Goal: Transaction & Acquisition: Purchase product/service

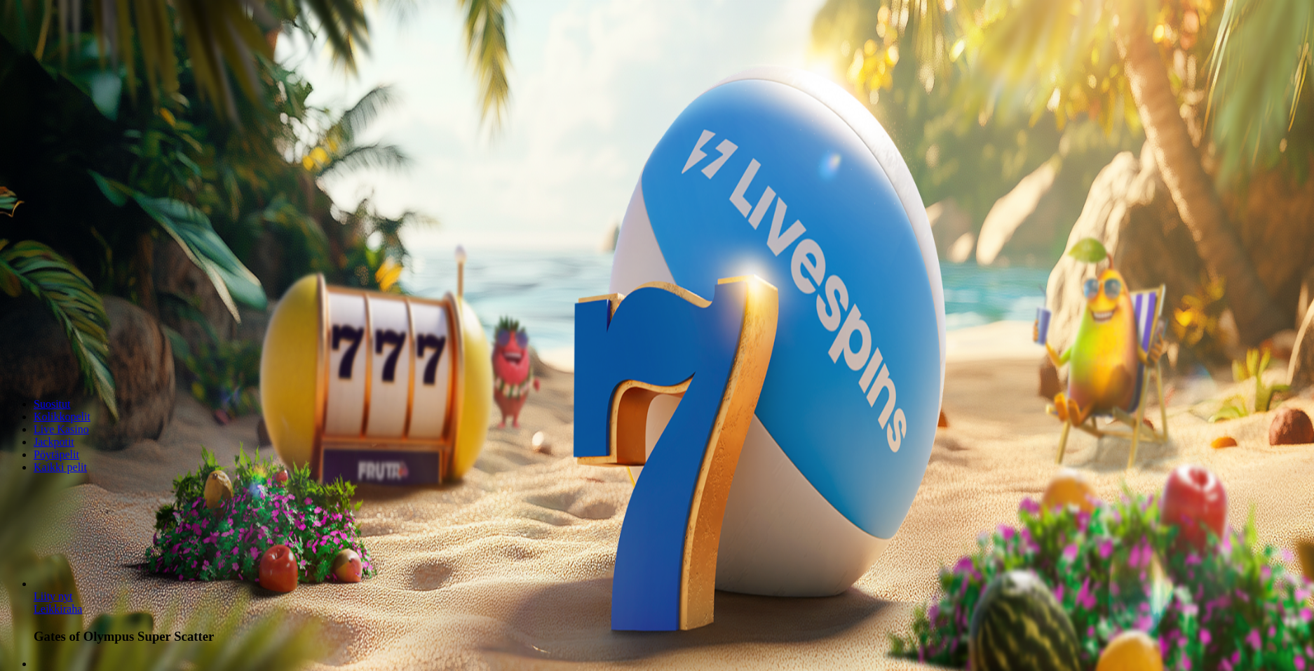
click at [80, 56] on span "Kirjaudu" at bounding box center [97, 51] width 34 height 11
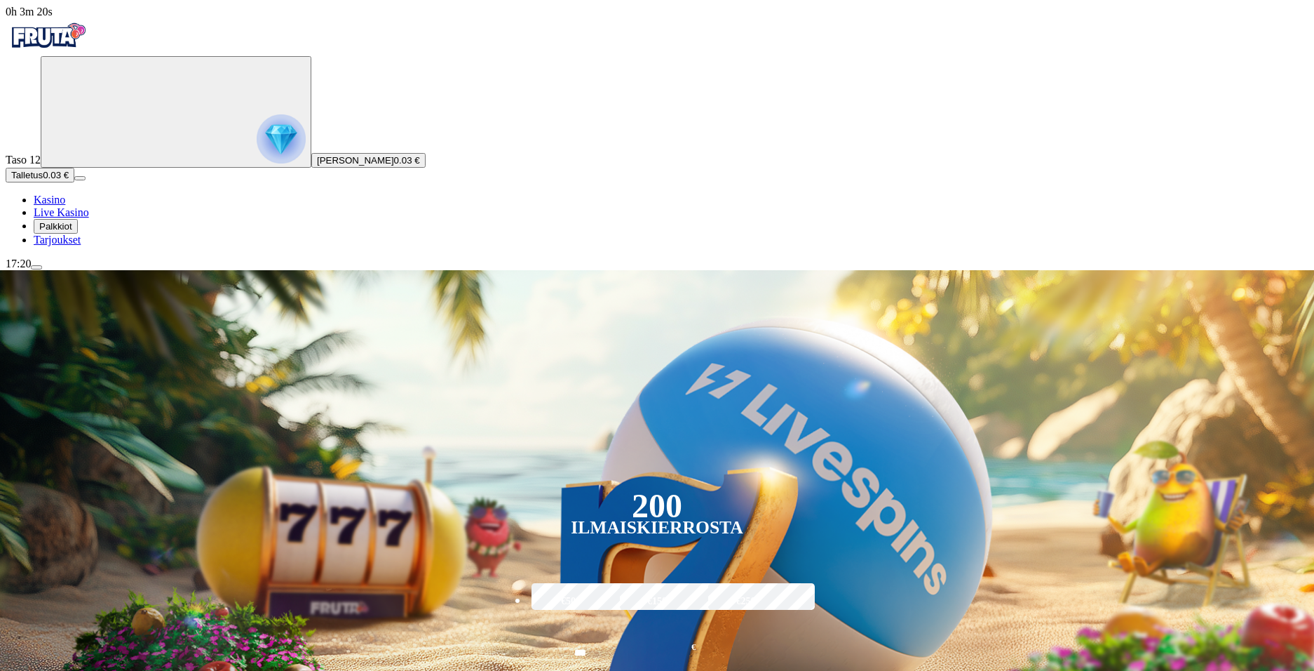
click at [798, 485] on form "200 Ilmaiskierrosta €50 €150 €250 *** € € Talleta ja pelaa 200 kierrätysvapaata…" at bounding box center [657, 609] width 281 height 249
click at [636, 633] on input "***" at bounding box center [581, 653] width 110 height 40
type input "*"
type input "**"
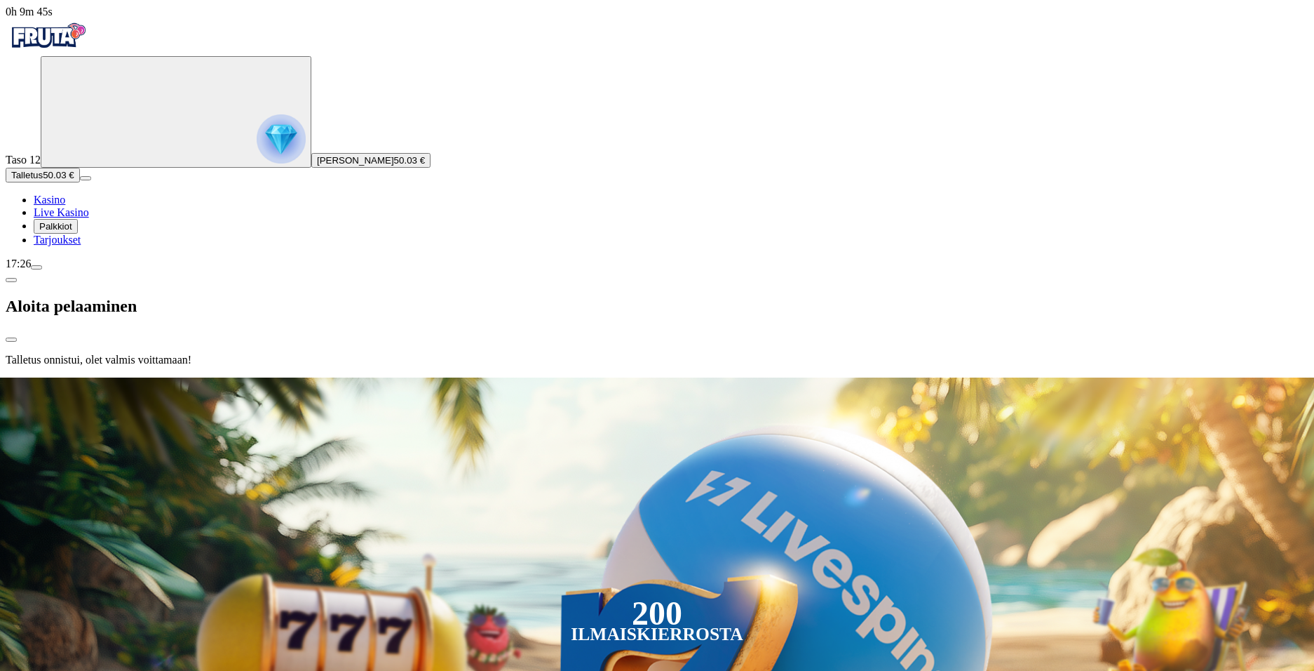
click at [65, 206] on span "Kasino" at bounding box center [50, 200] width 32 height 12
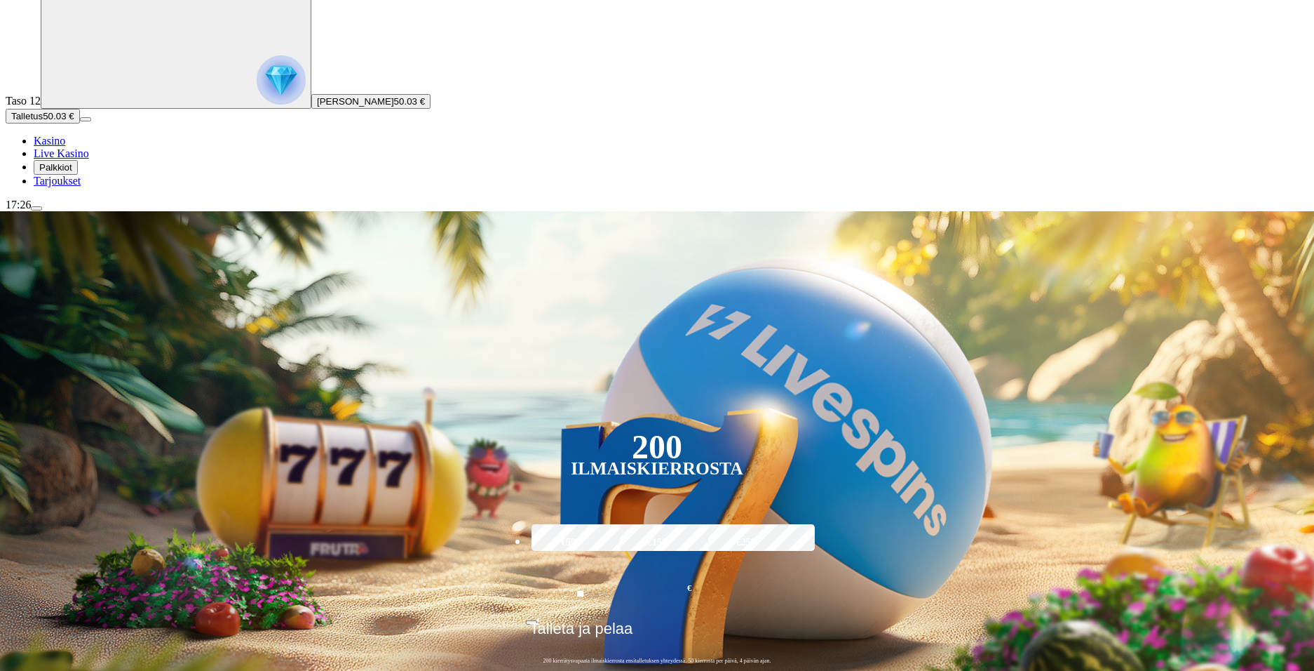
scroll to position [140, 0]
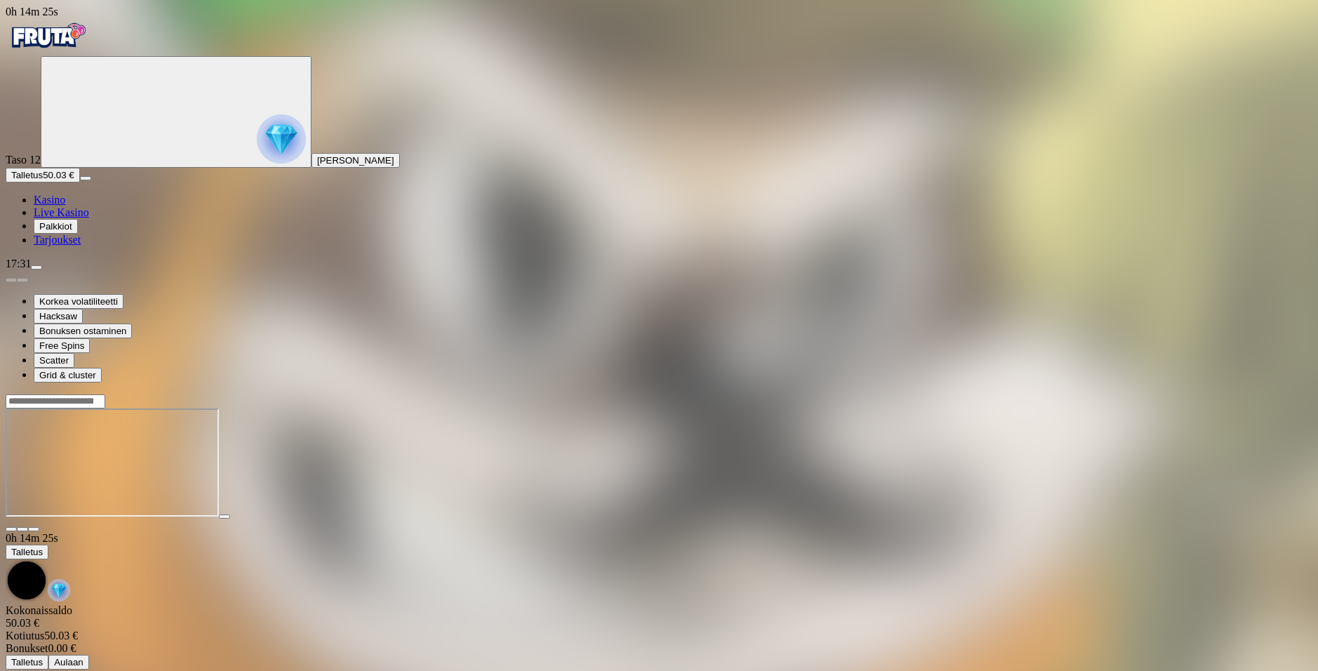
click at [85, 43] on img "Primary" at bounding box center [48, 35] width 84 height 35
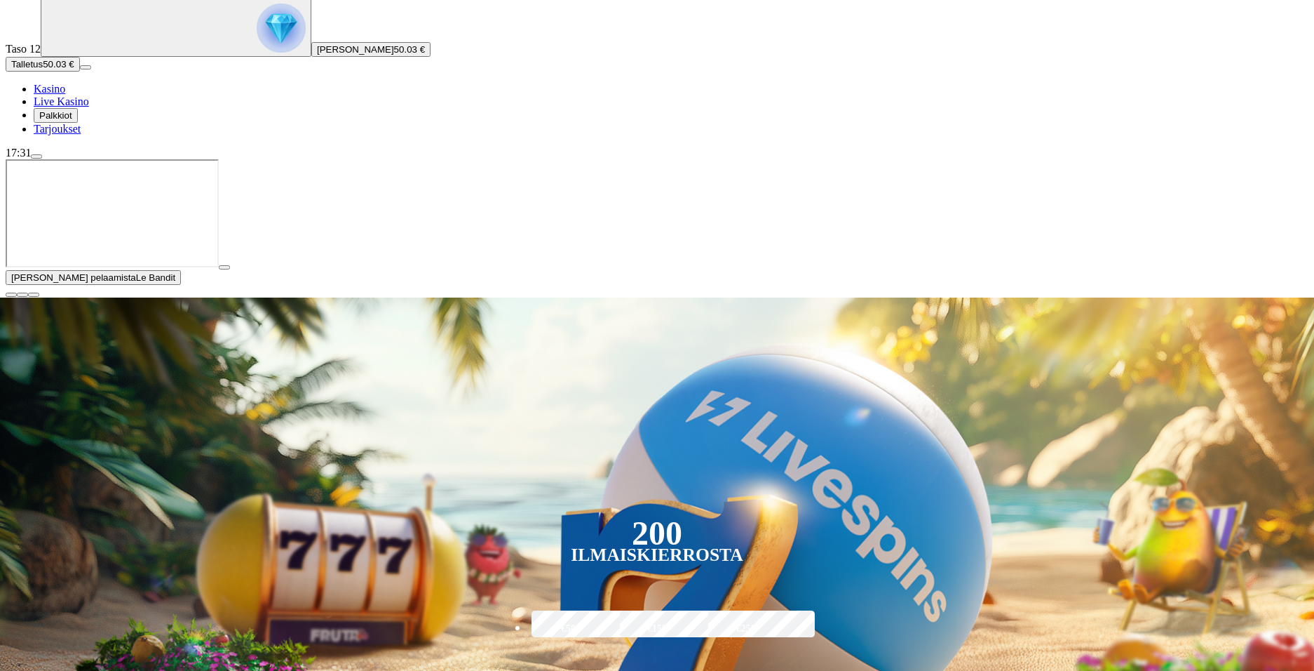
scroll to position [351, 0]
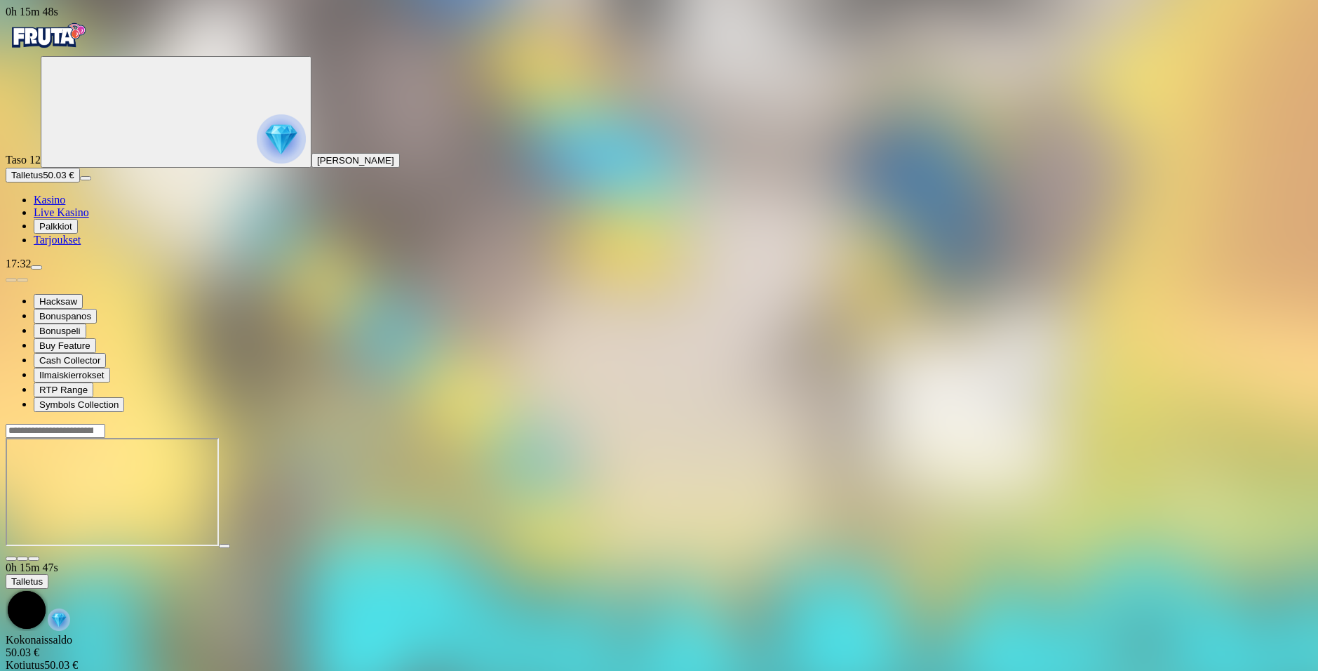
click at [79, 39] on img "Primary" at bounding box center [48, 35] width 84 height 35
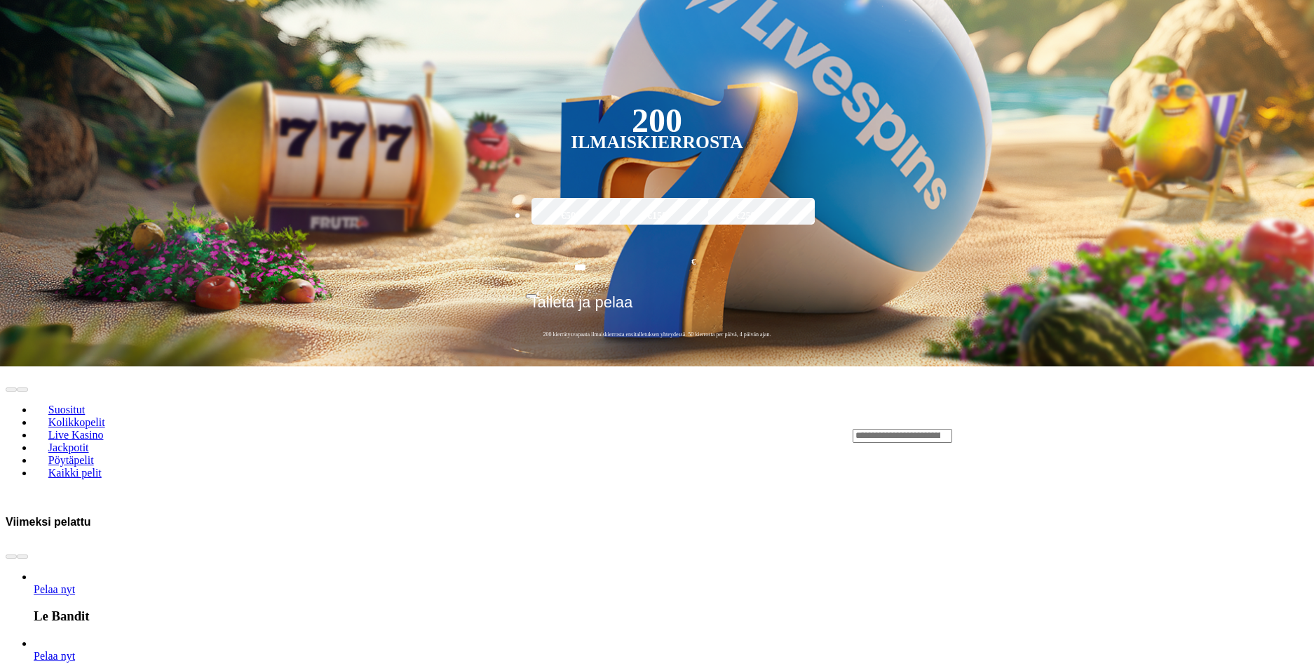
scroll to position [491, 0]
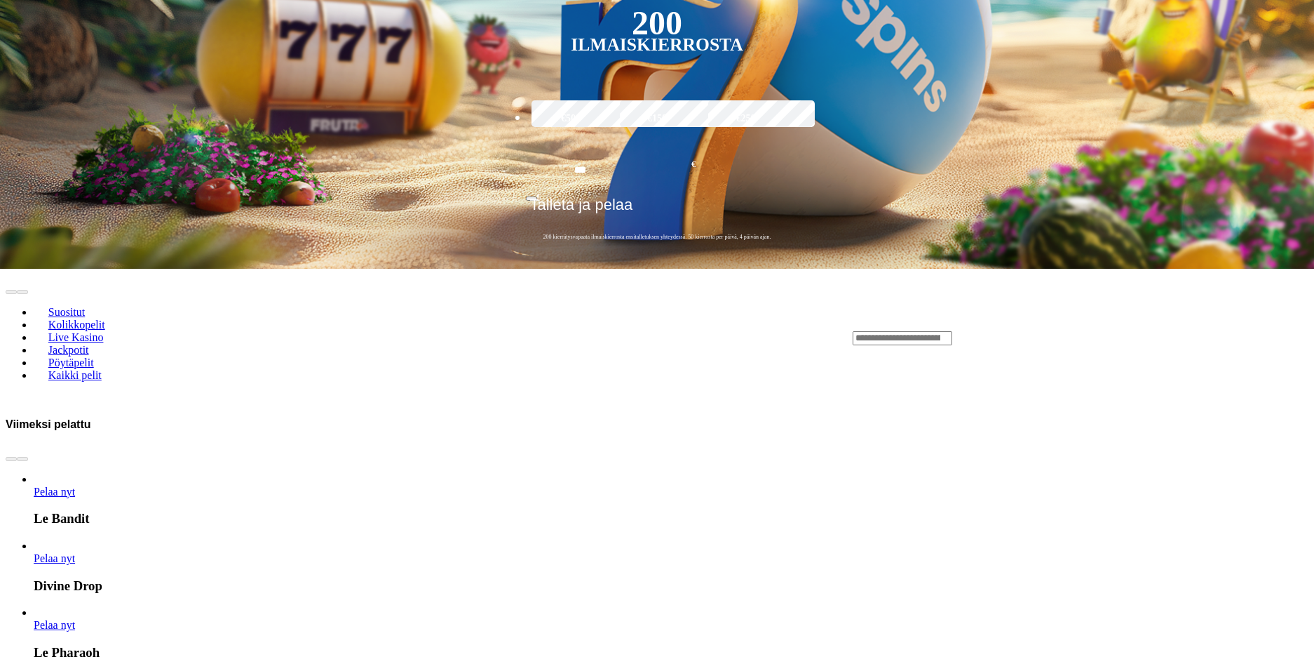
scroll to position [701, 0]
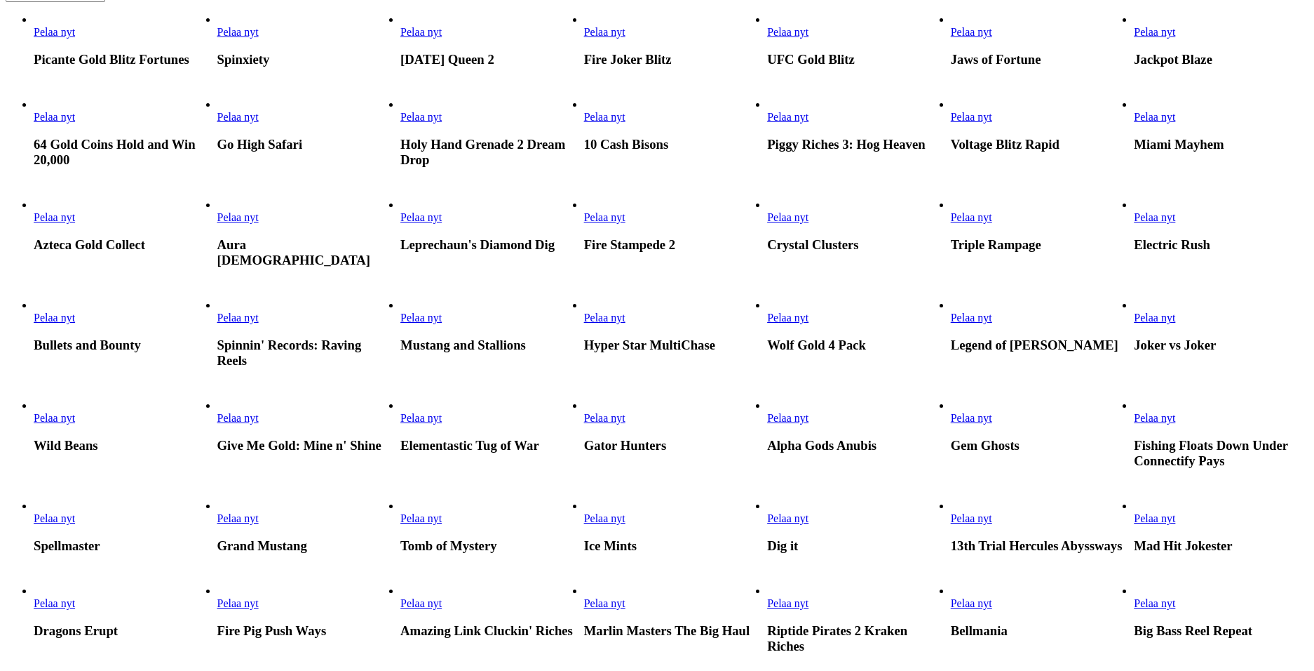
scroll to position [561, 0]
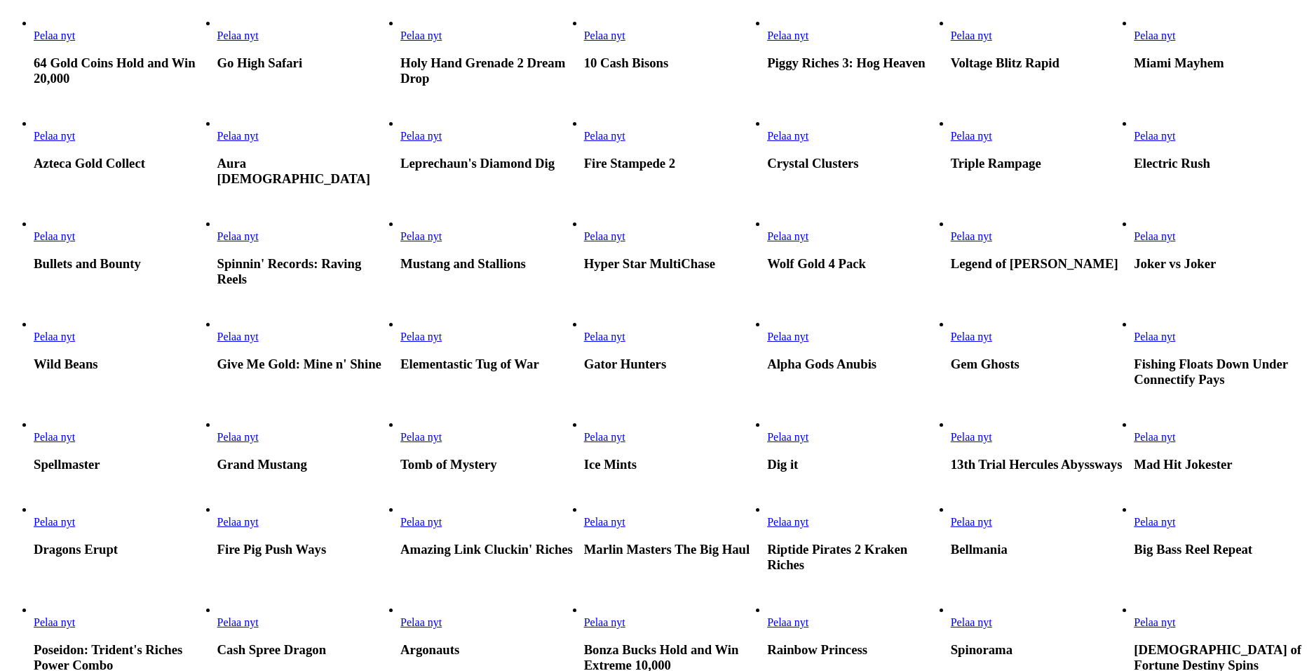
click at [75, 242] on span "Pelaa nyt" at bounding box center [54, 236] width 41 height 12
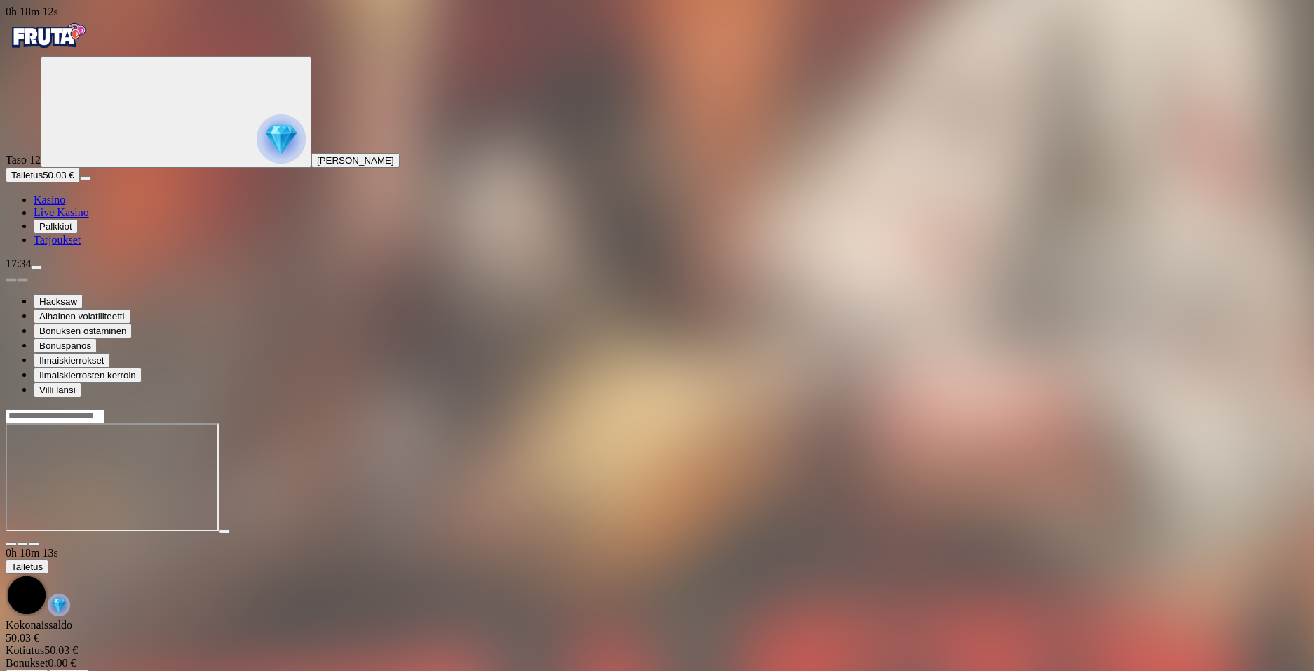
click at [74, 39] on img "Primary" at bounding box center [48, 35] width 84 height 35
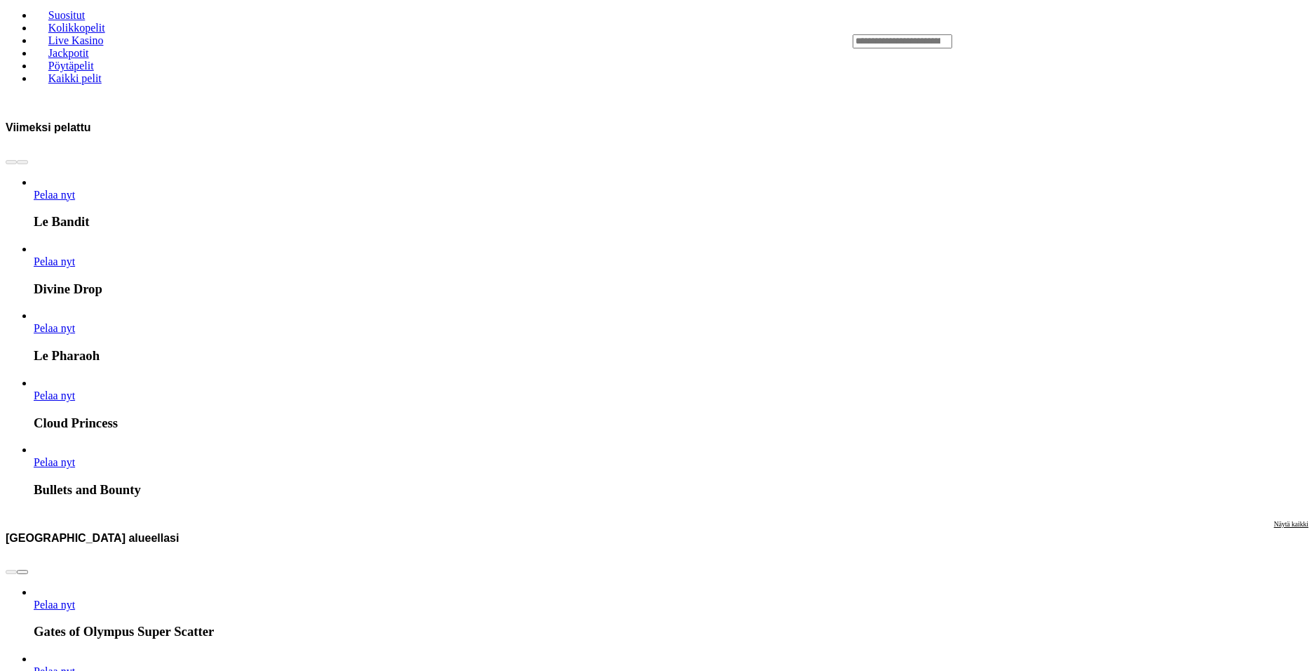
scroll to position [1052, 0]
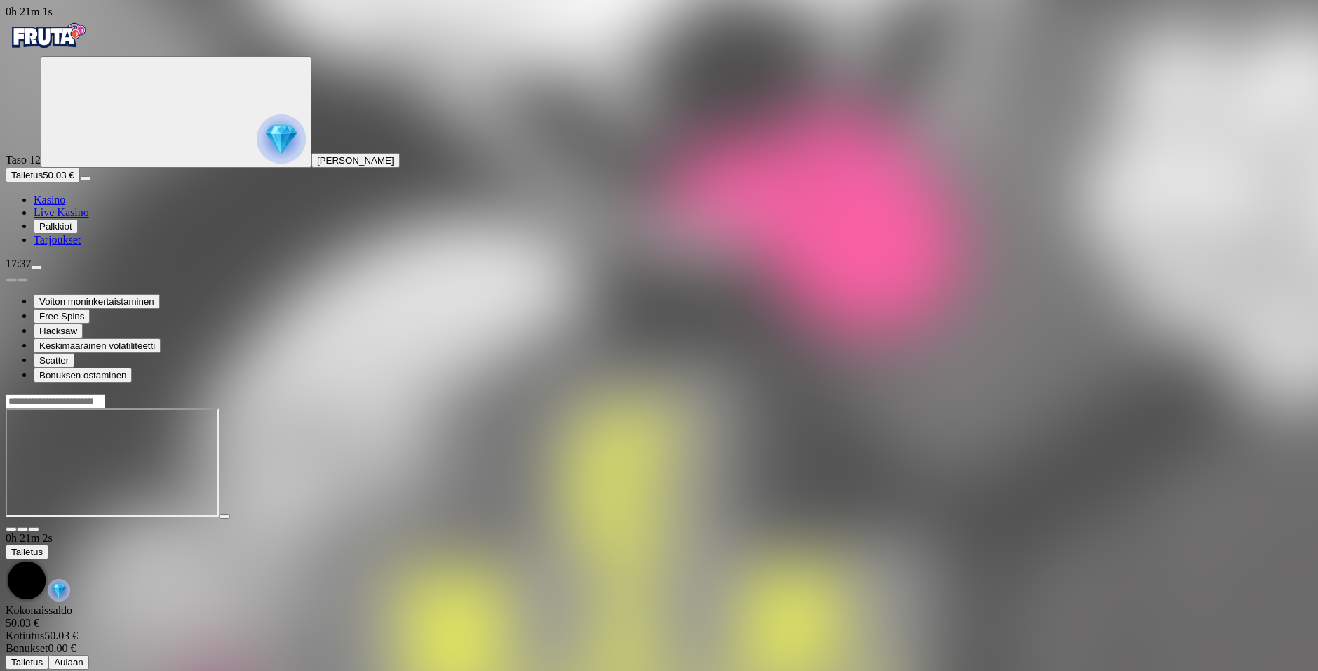
click at [1006, 393] on header at bounding box center [659, 400] width 1307 height 15
click at [1003, 393] on div at bounding box center [659, 400] width 1307 height 15
click at [105, 394] on input "Search" at bounding box center [56, 401] width 100 height 14
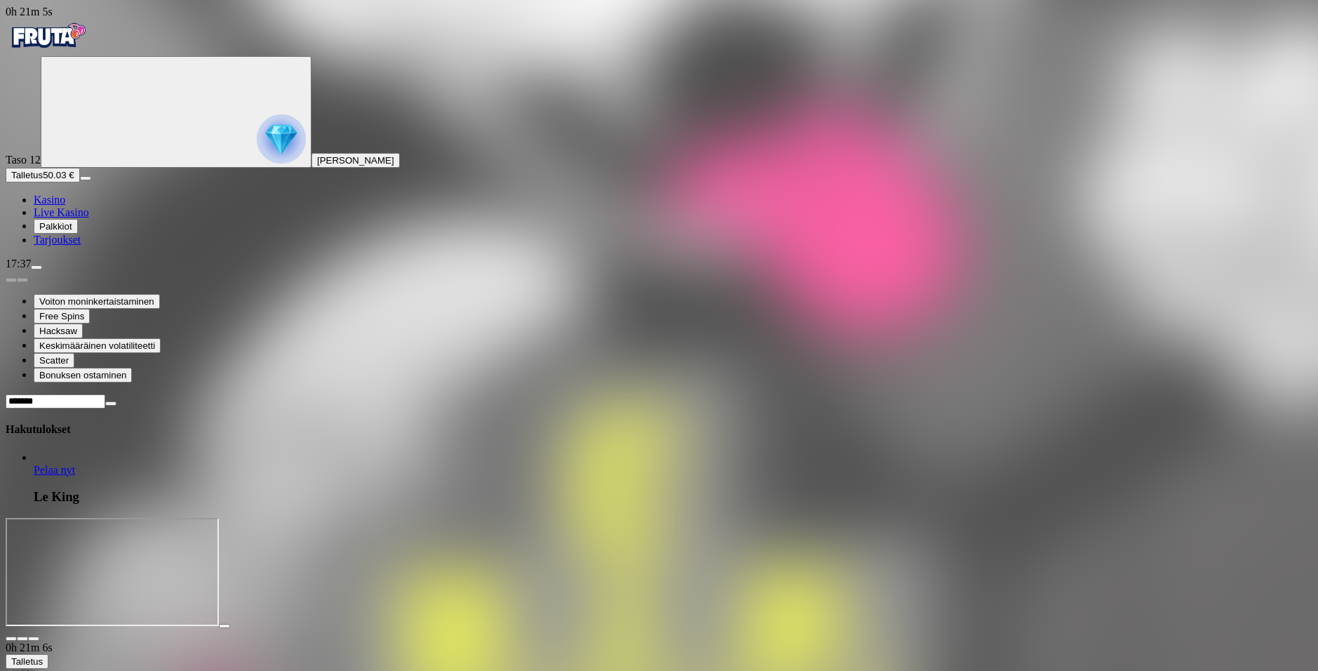
type input "*******"
click at [75, 464] on span "Pelaa nyt" at bounding box center [54, 470] width 41 height 12
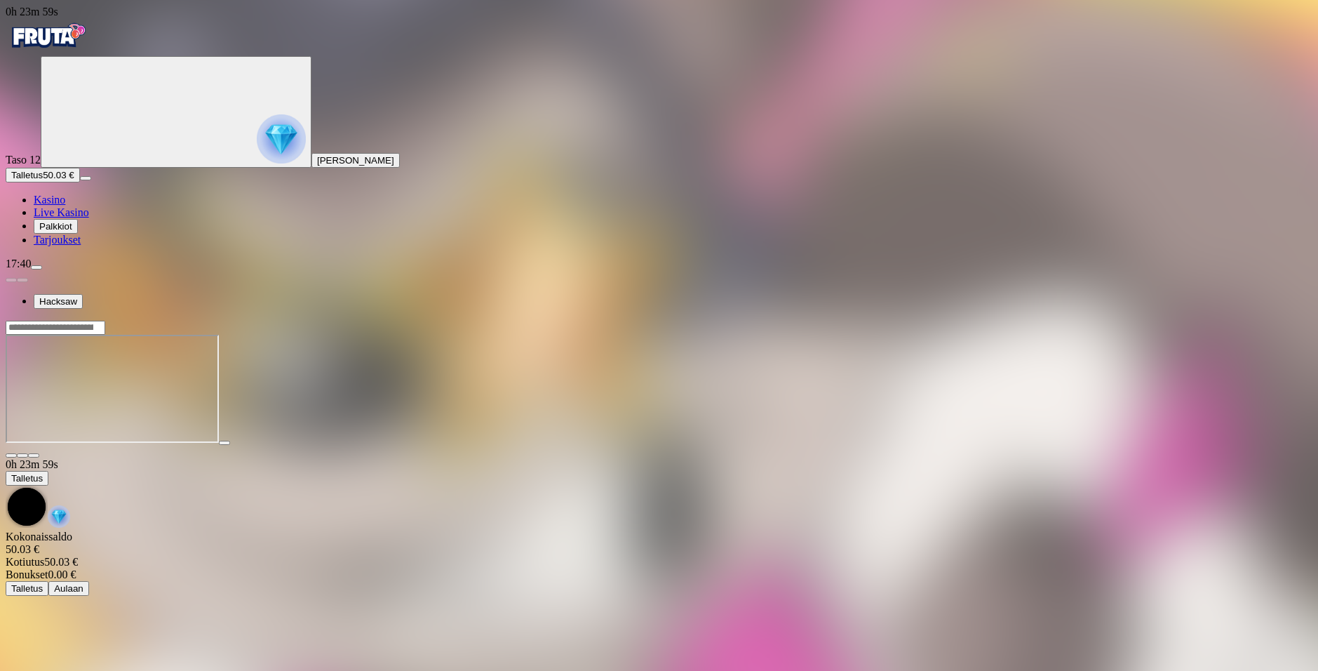
click at [90, 46] on img "Primary" at bounding box center [48, 35] width 84 height 35
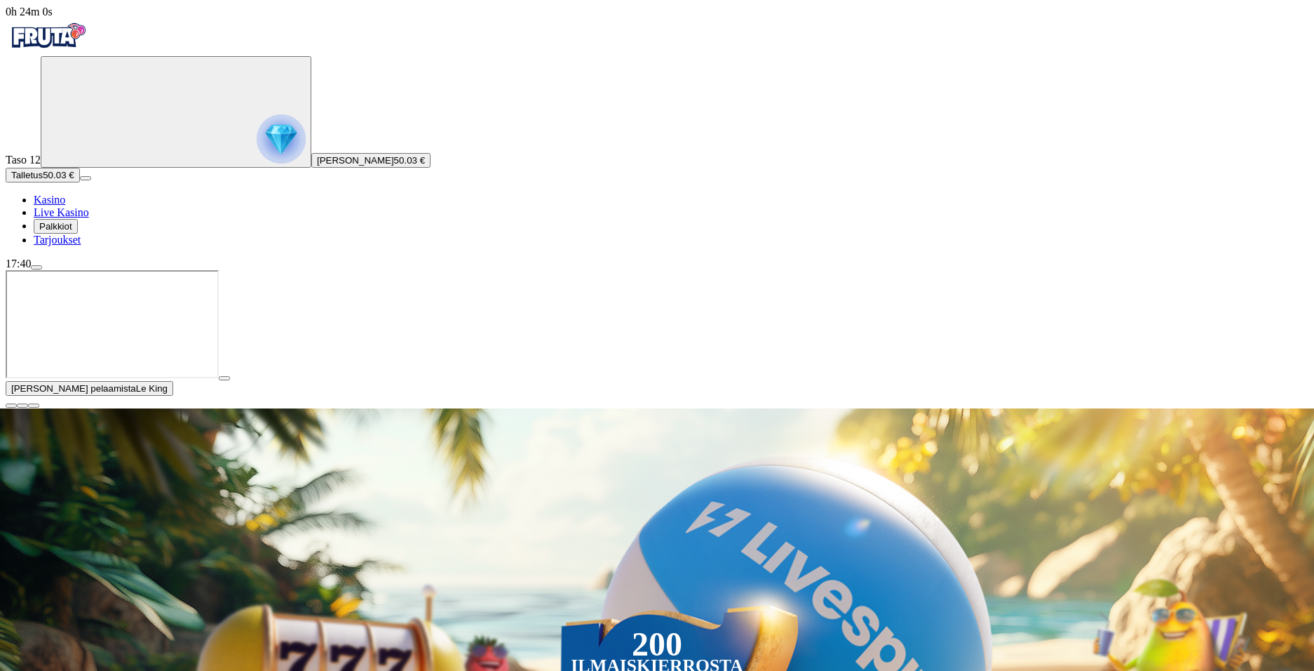
click at [1019, 408] on div "200 Ilmaiskierrosta €50 €150 €250 *** € € Talleta ja pelaa 200 kierrätysvapaata…" at bounding box center [657, 643] width 1393 height 470
type input "******"
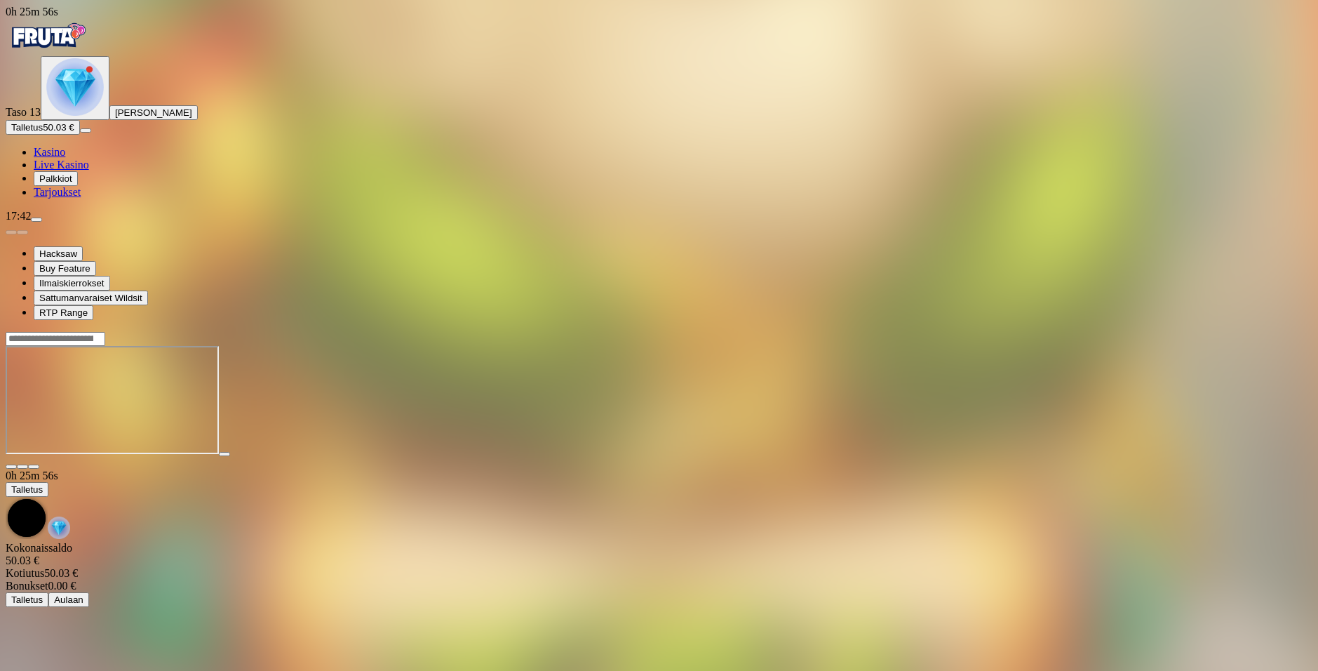
click at [974, 331] on div at bounding box center [659, 338] width 1307 height 15
click at [105, 332] on input "Search" at bounding box center [56, 339] width 100 height 14
click at [72, 116] on img "Primary" at bounding box center [75, 87] width 58 height 58
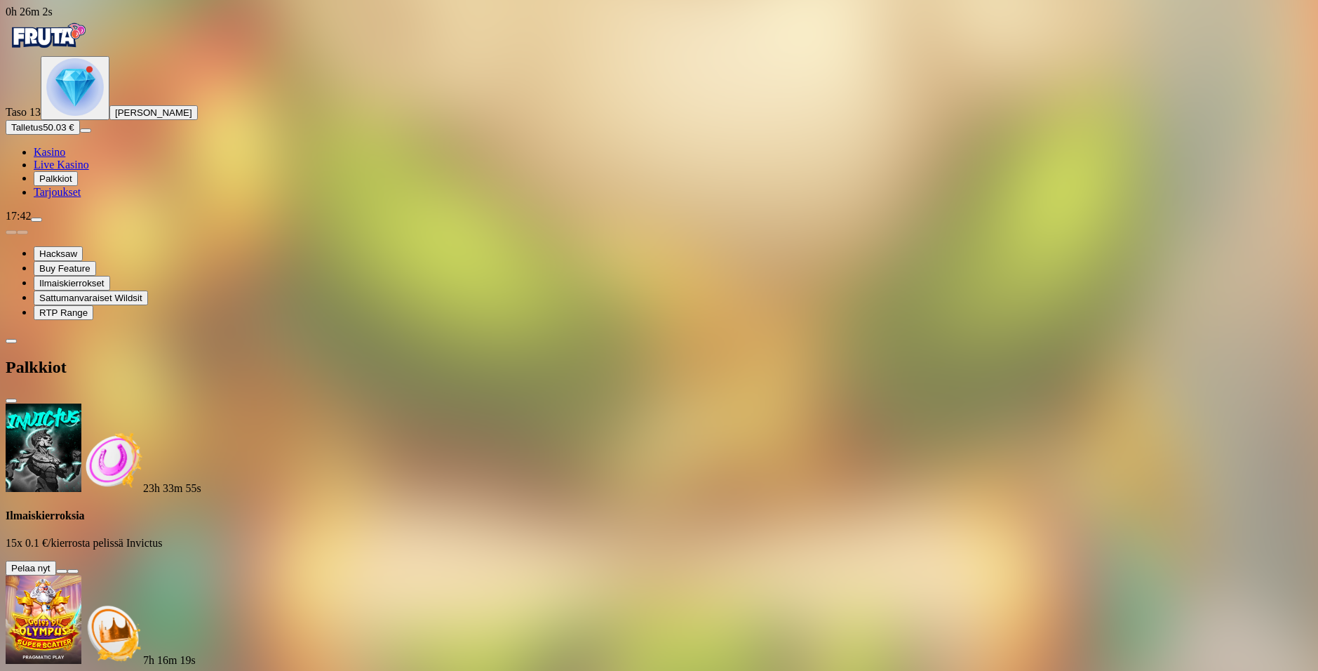
click at [73, 571] on span "info icon" at bounding box center [73, 571] width 0 height 0
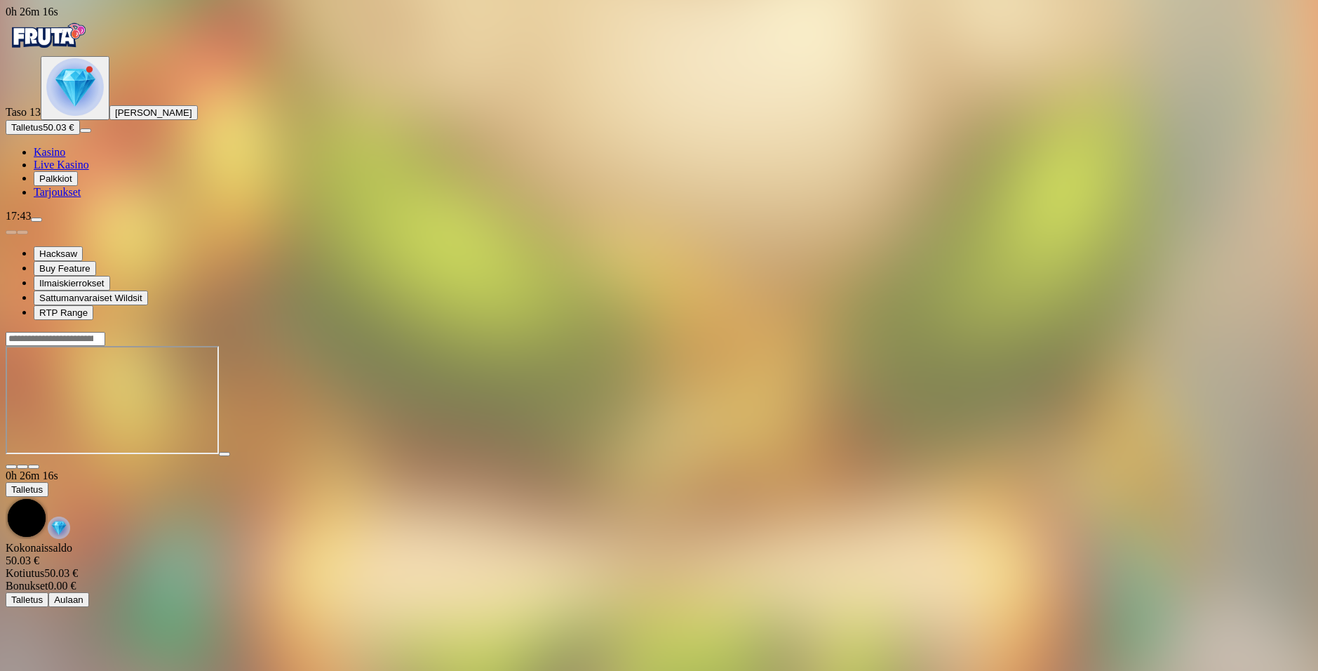
click at [65, 158] on span "Kasino" at bounding box center [50, 152] width 32 height 12
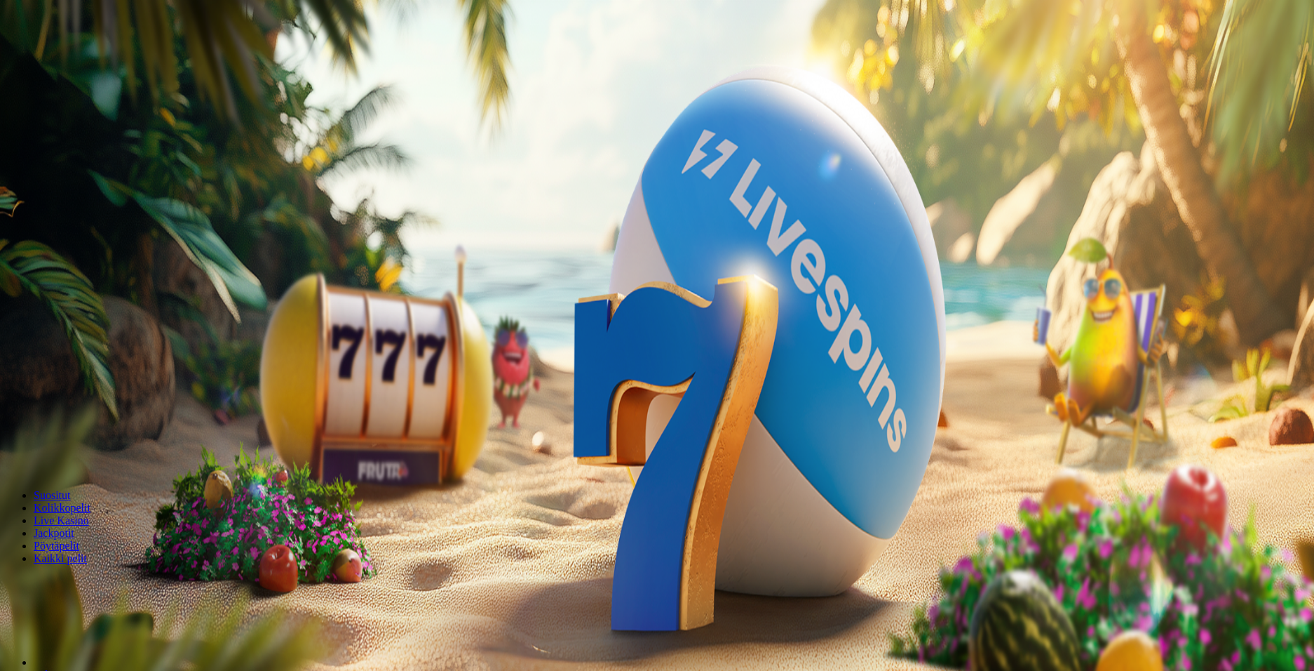
click at [90, 502] on span "Kolikkopelit" at bounding box center [62, 508] width 57 height 12
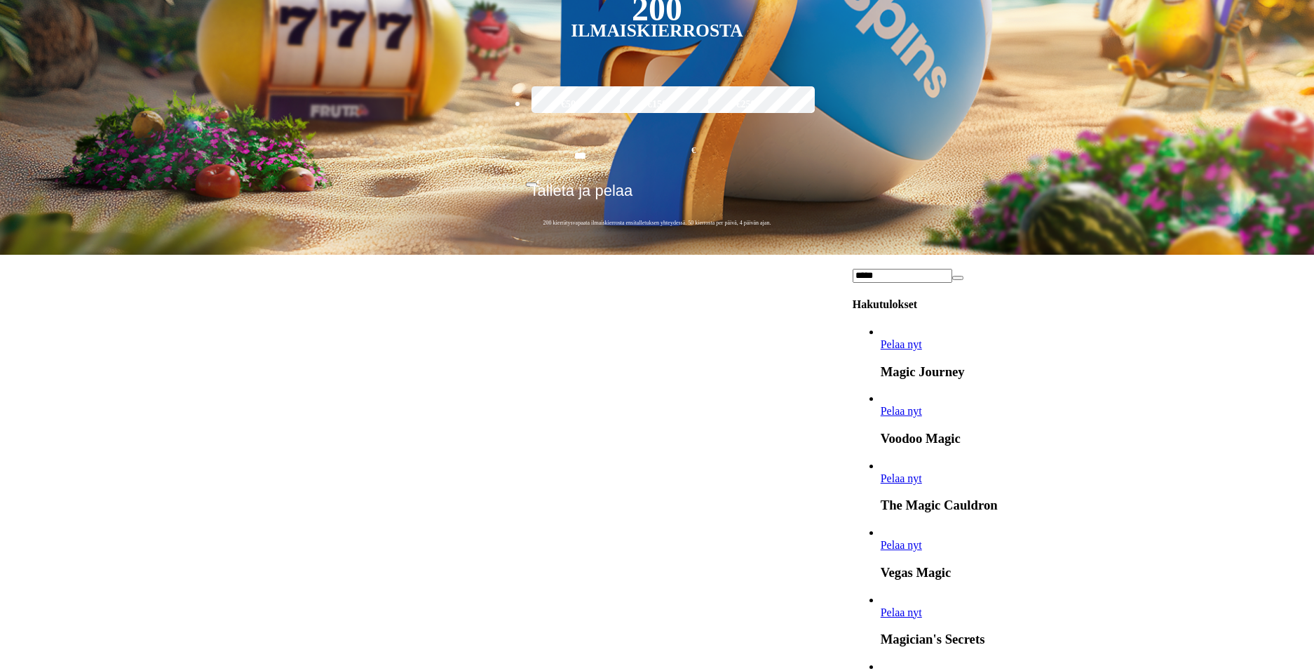
scroll to position [668, 0]
type input "*****"
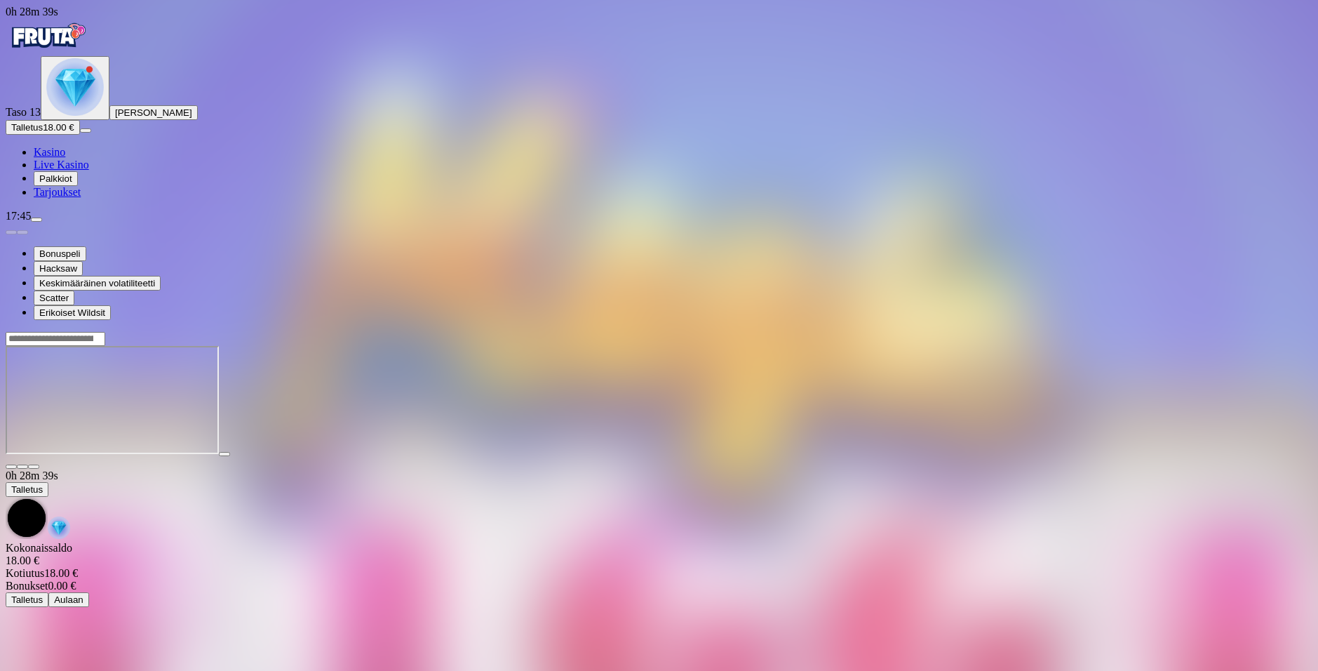
click at [1056, 331] on div at bounding box center [659, 338] width 1307 height 15
click at [105, 332] on input "Search" at bounding box center [56, 339] width 100 height 14
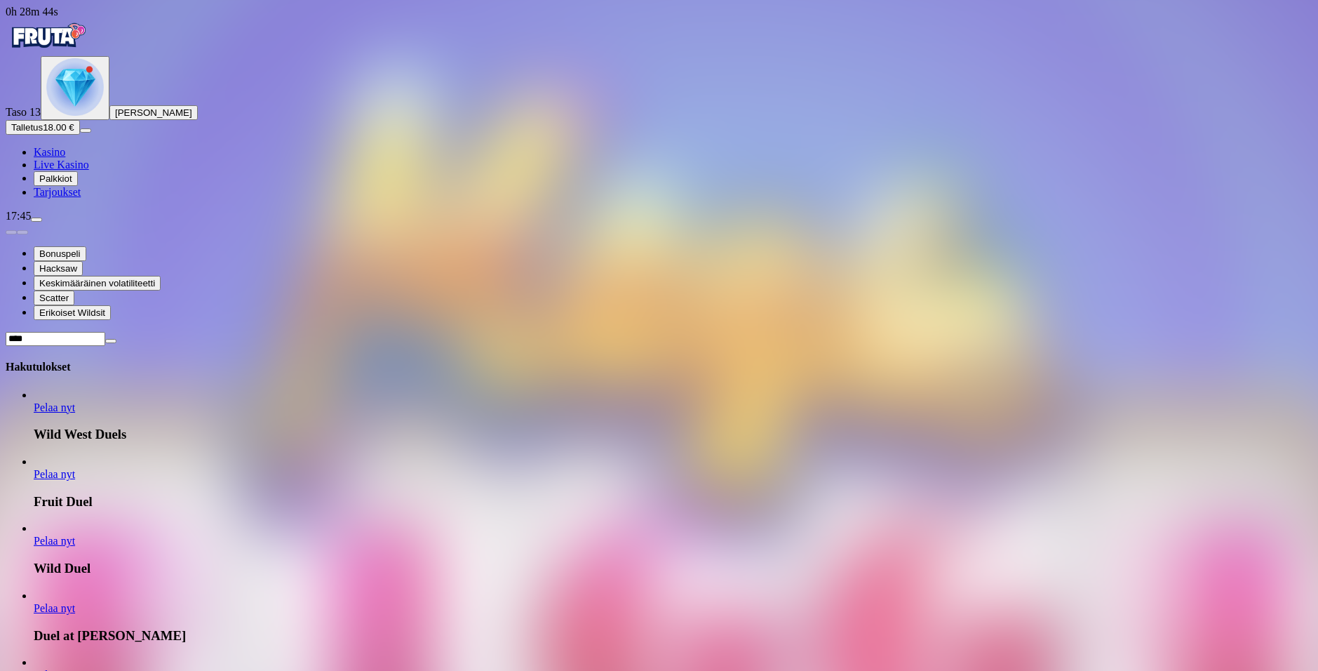
type input "****"
click at [75, 602] on span "Pelaa nyt" at bounding box center [54, 608] width 41 height 12
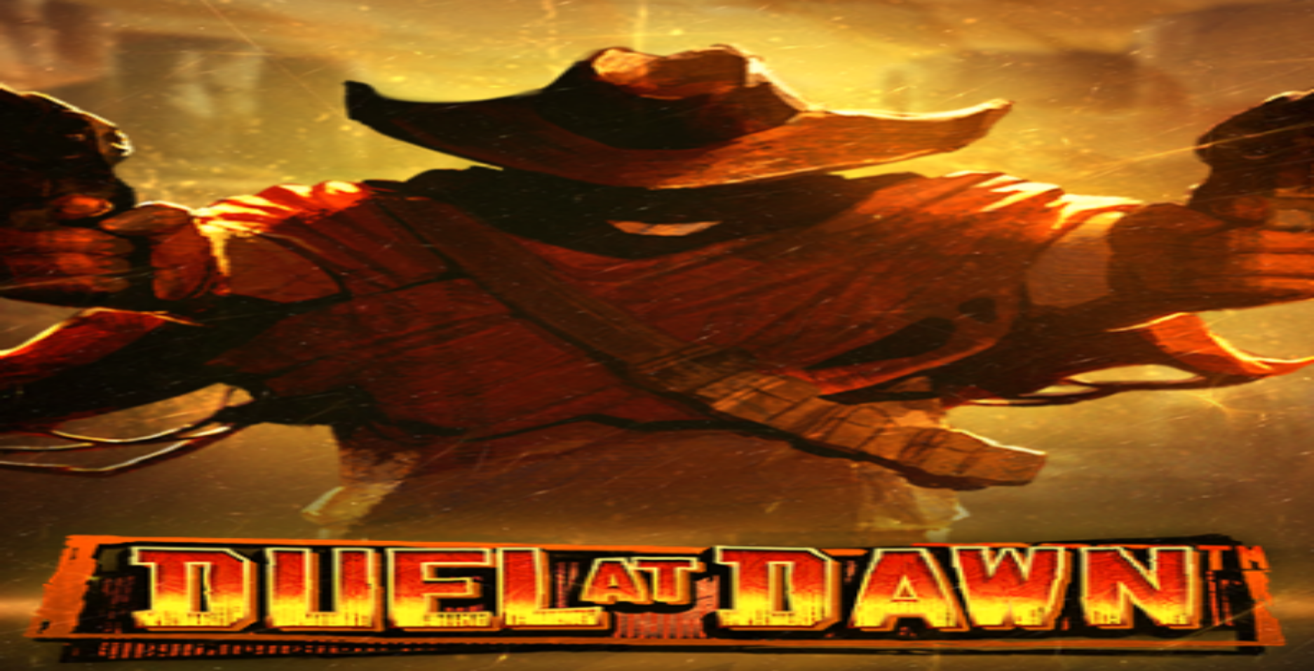
click at [83, 47] on img "Primary" at bounding box center [48, 35] width 84 height 35
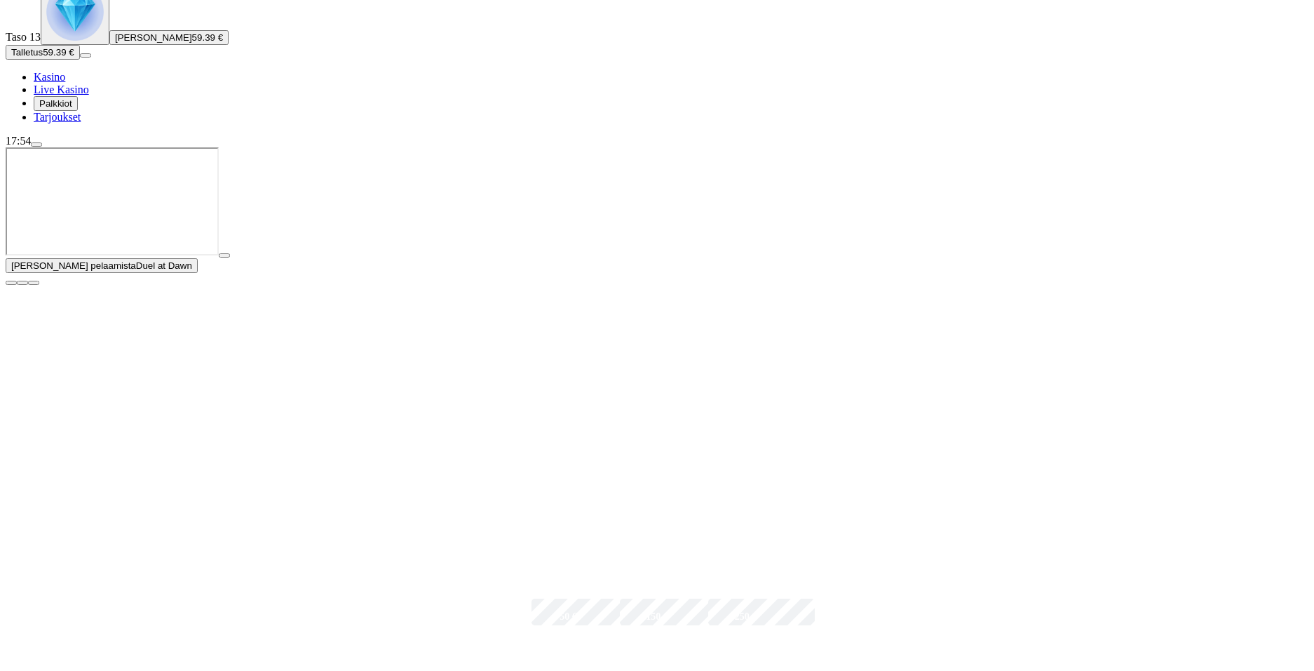
scroll to position [140, 0]
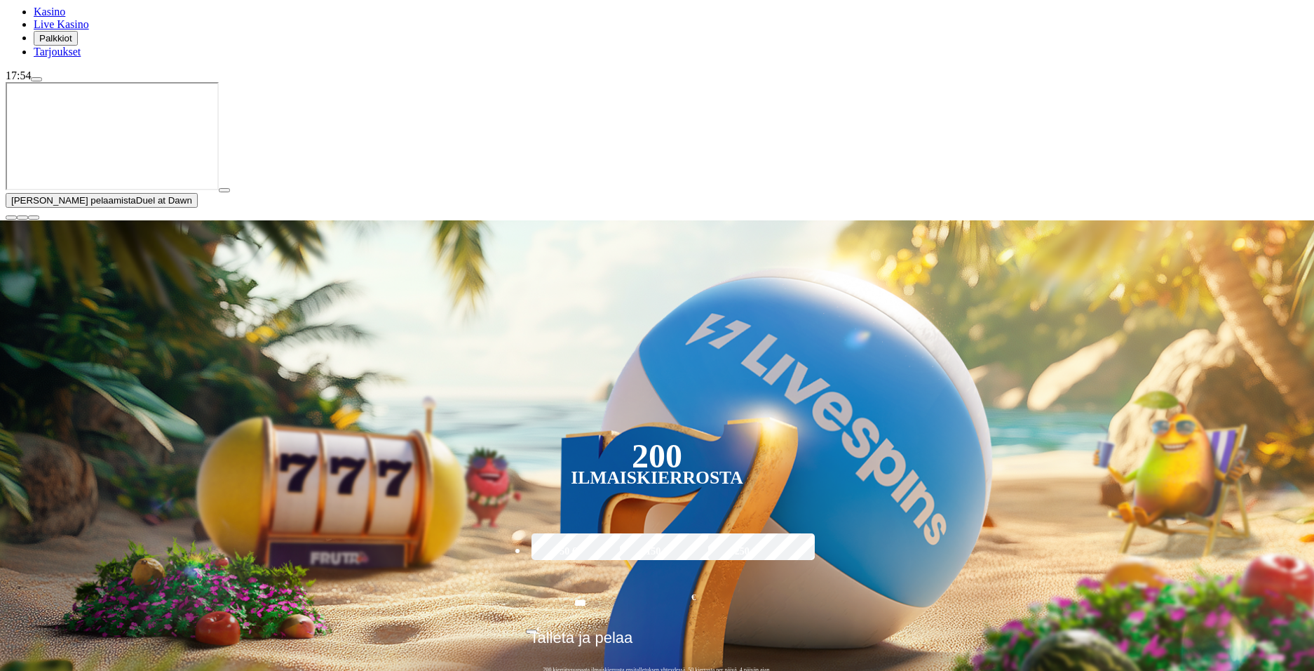
type input "*******"
click at [11, 217] on span "close icon" at bounding box center [11, 217] width 0 height 0
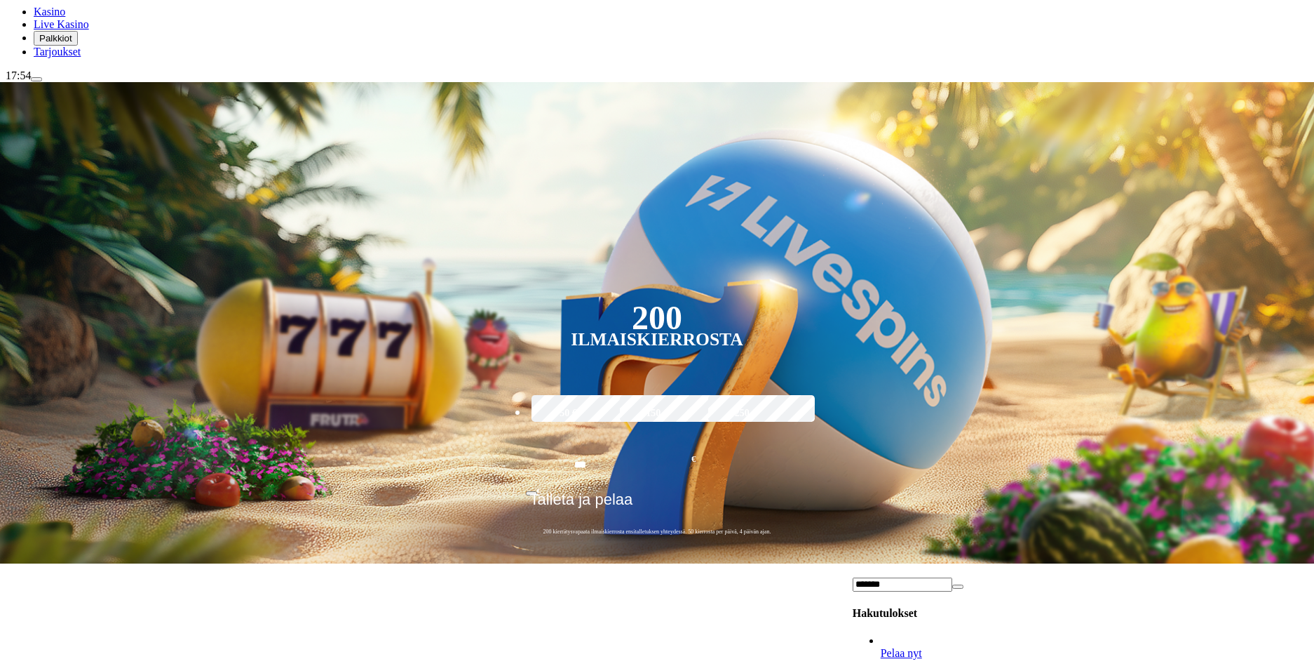
scroll to position [5194, 0]
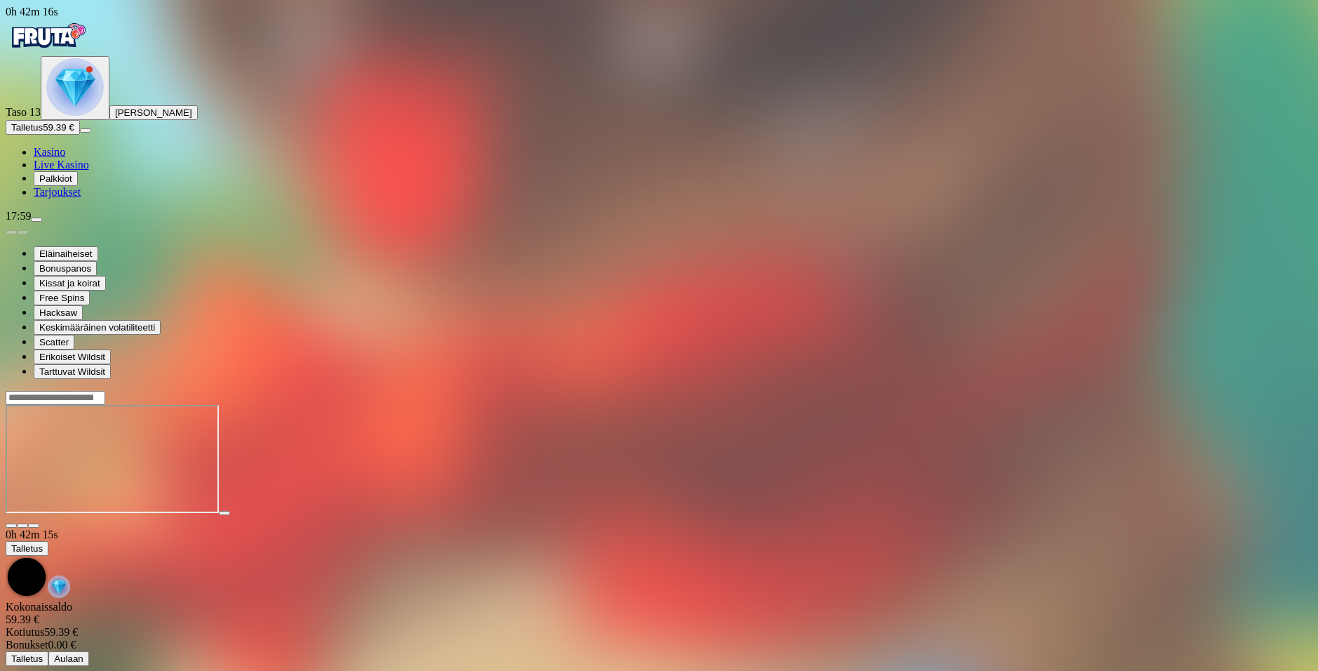
click at [105, 391] on input "Search" at bounding box center [56, 398] width 100 height 14
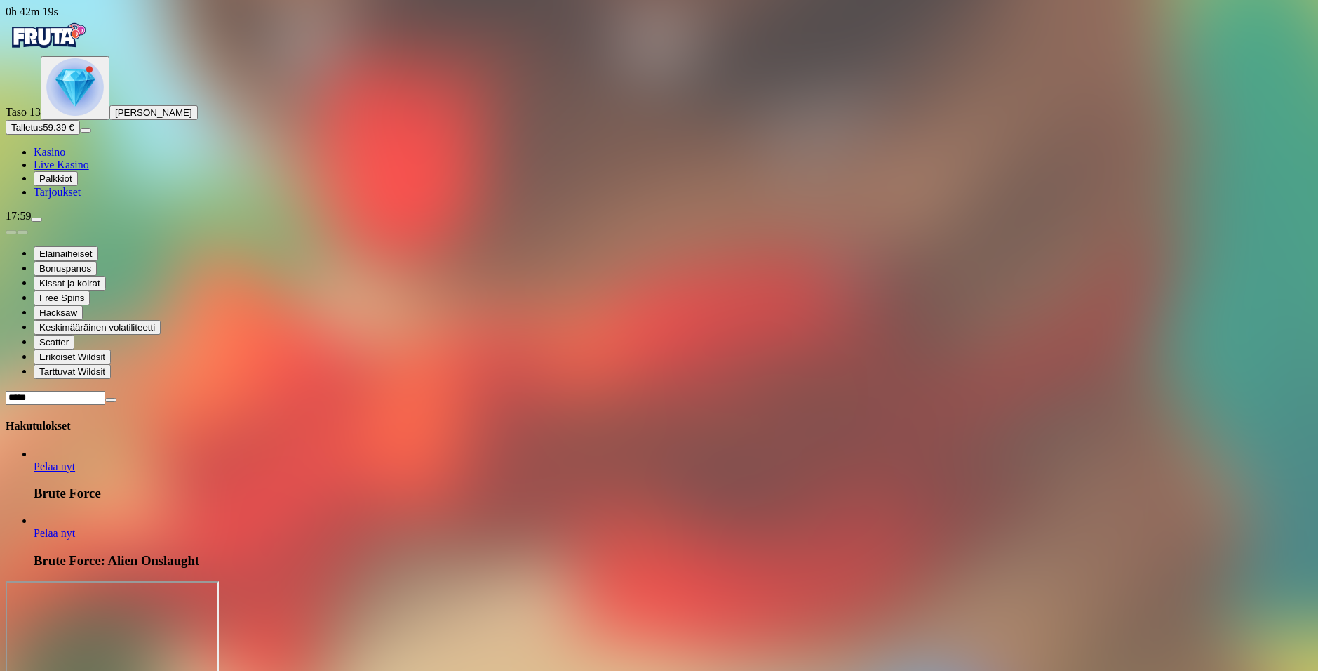
type input "*****"
click at [75, 460] on span "Pelaa nyt" at bounding box center [54, 466] width 41 height 12
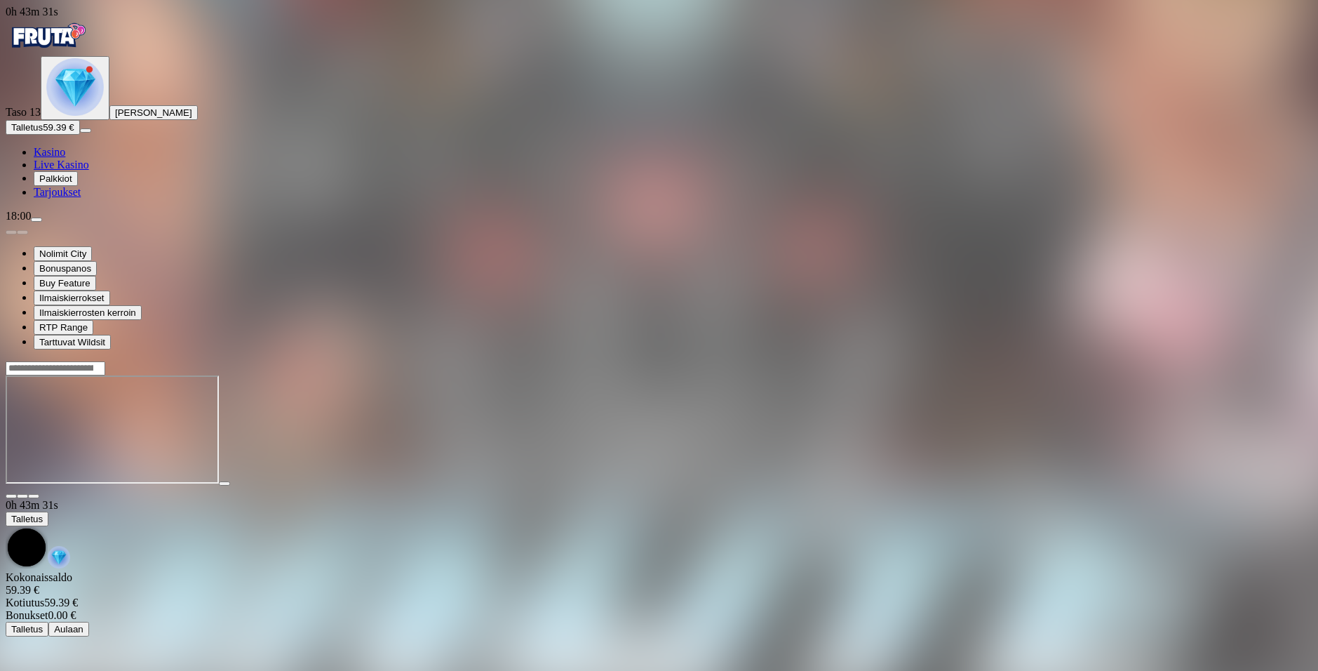
click at [81, 53] on img "Primary" at bounding box center [48, 35] width 84 height 35
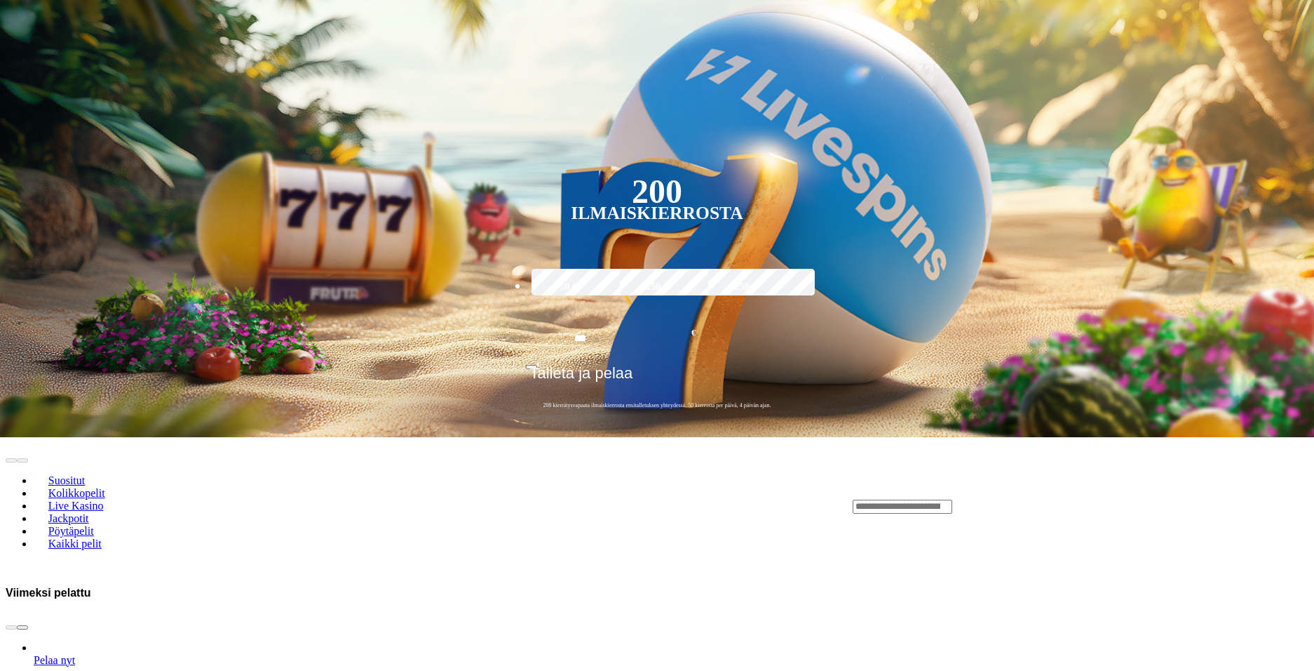
scroll to position [421, 0]
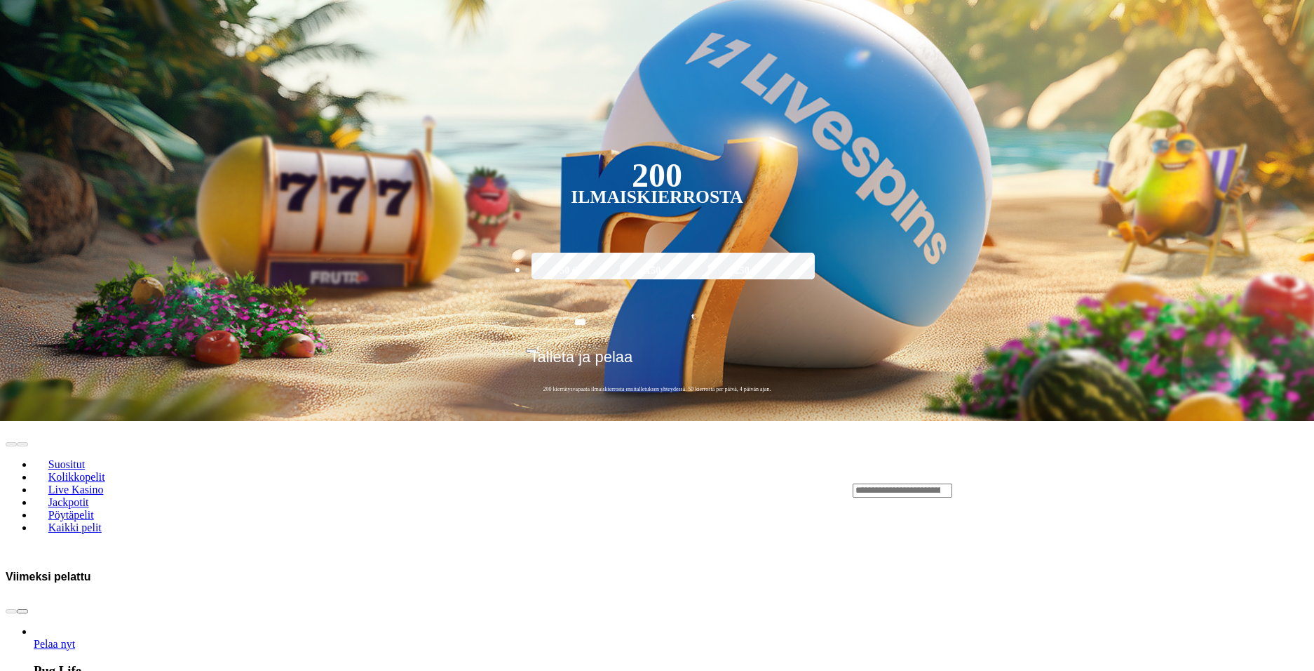
click at [22, 611] on span "chevron-right icon" at bounding box center [22, 611] width 0 height 0
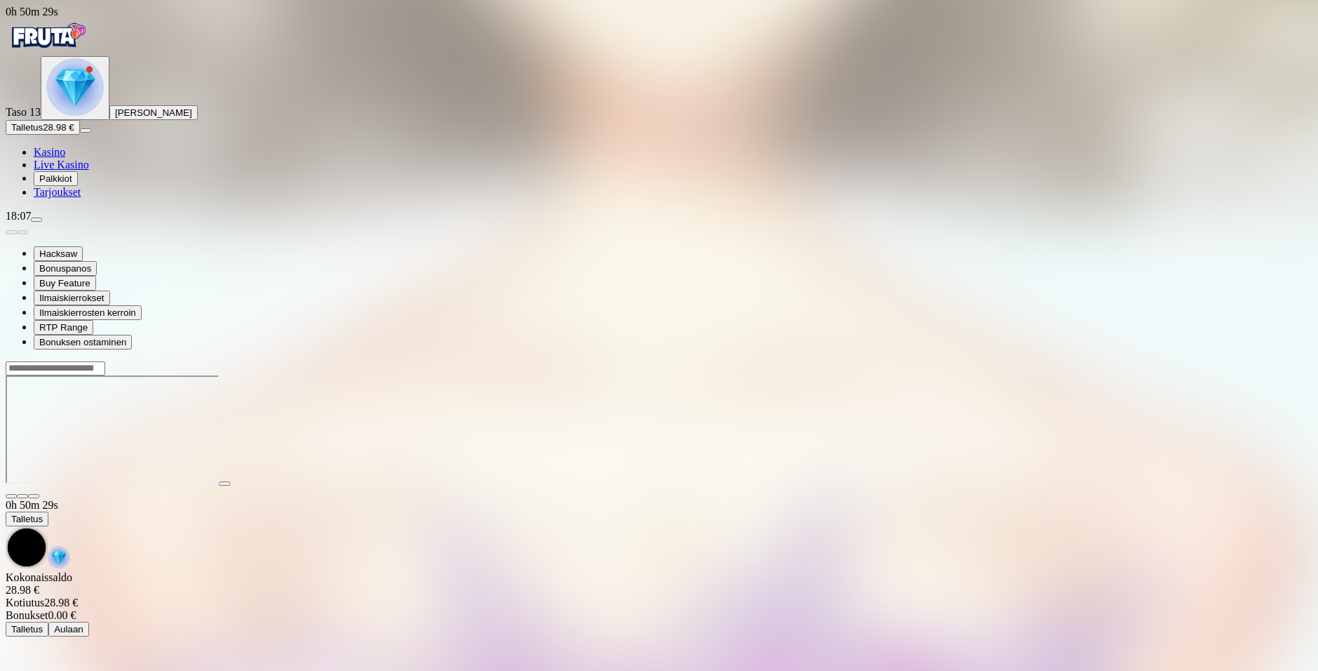
drag, startPoint x: 991, startPoint y: 36, endPoint x: 985, endPoint y: 30, distance: 8.9
click at [985, 361] on div at bounding box center [659, 368] width 1307 height 15
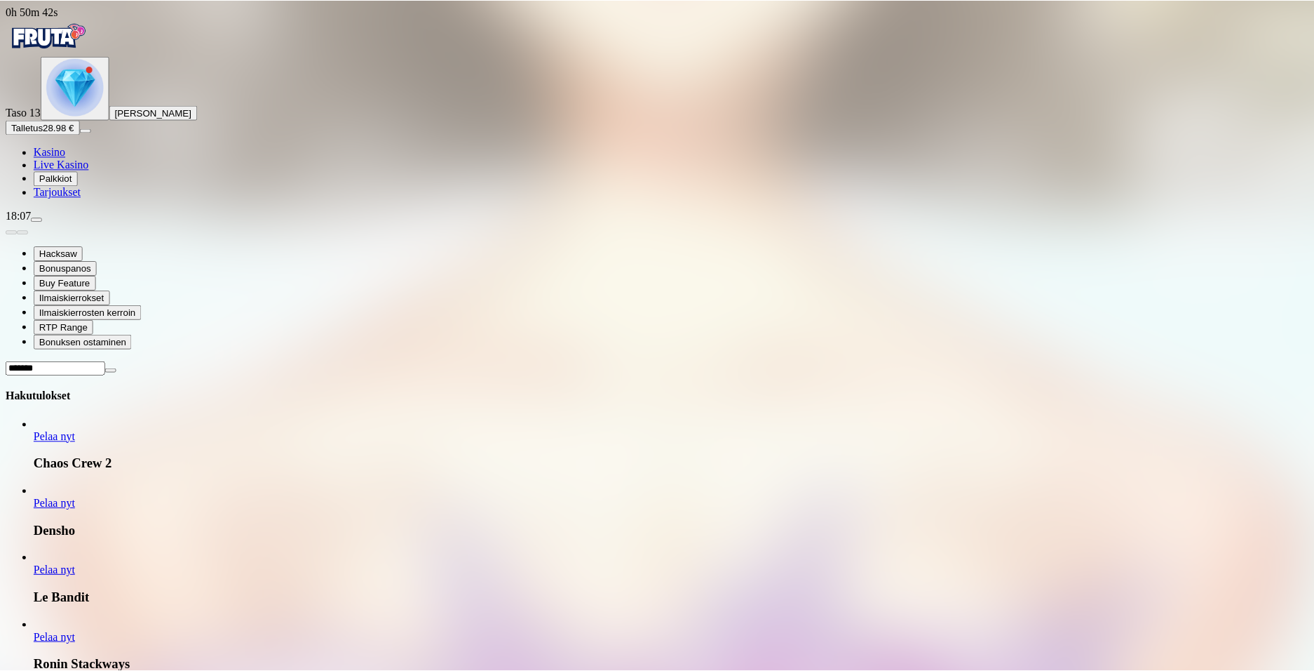
scroll to position [7158, 0]
type input "*******"
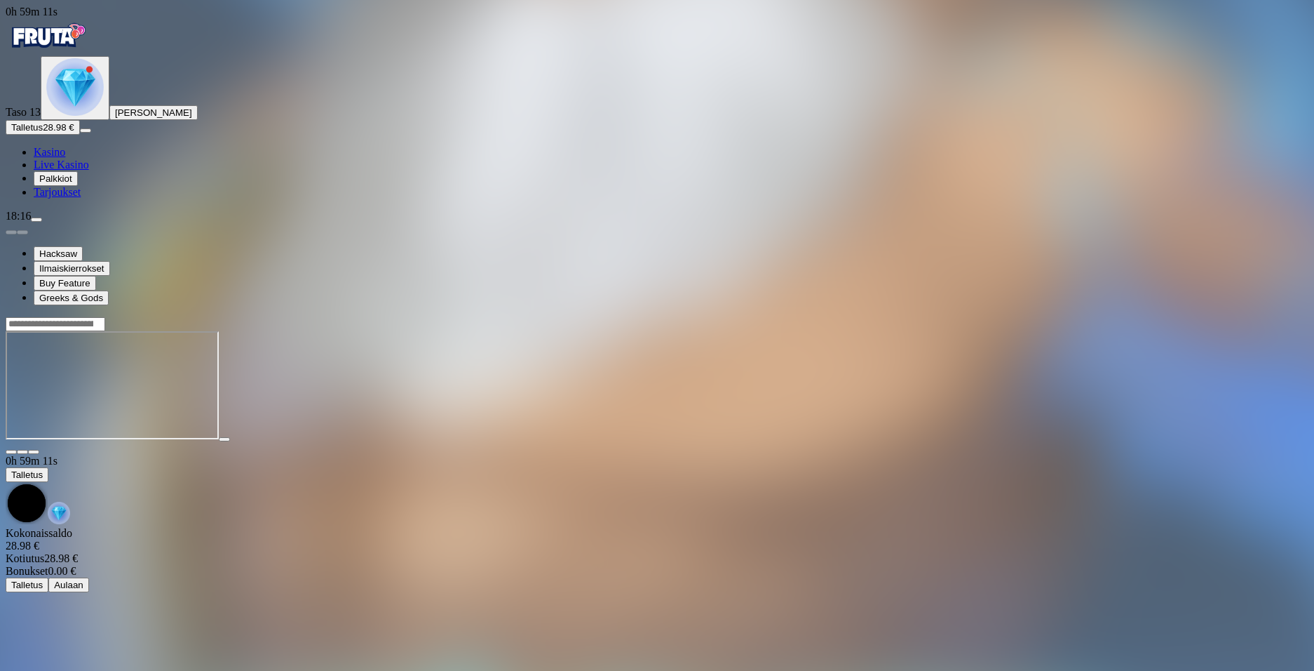
click at [1030, 316] on div at bounding box center [657, 323] width 1303 height 15
click at [105, 317] on input "Search" at bounding box center [56, 324] width 100 height 14
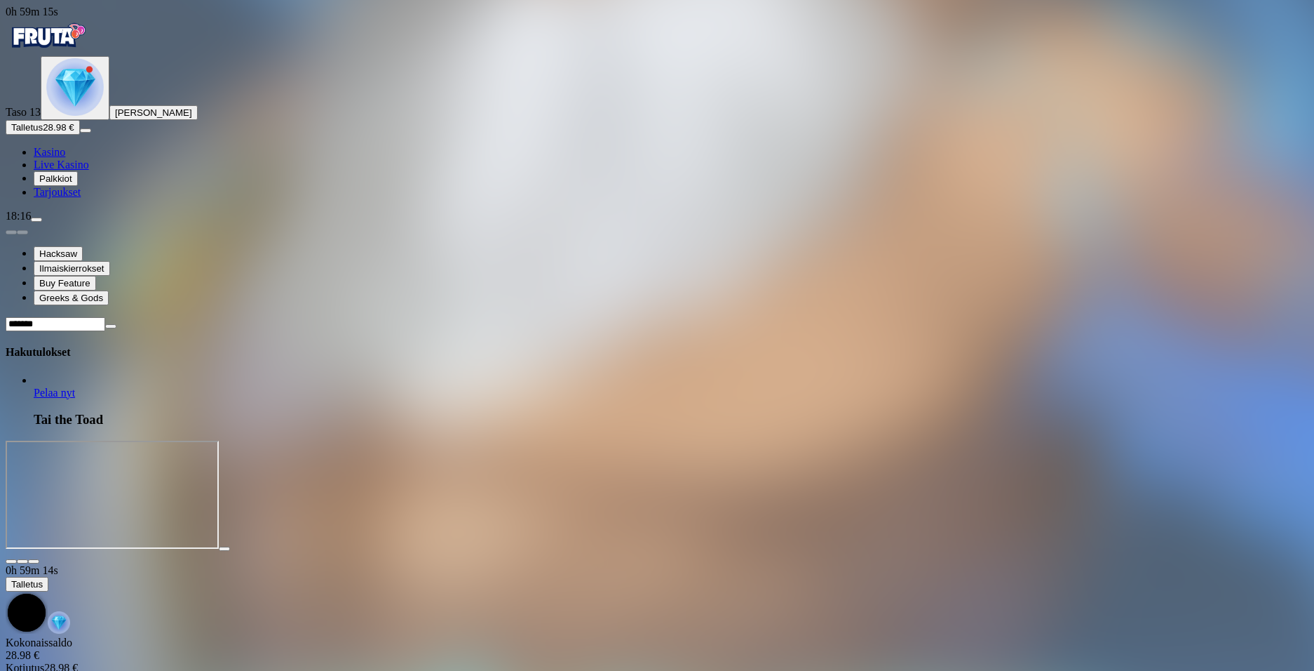
type input "*******"
click at [75, 386] on link "Pelaa nyt" at bounding box center [54, 392] width 41 height 12
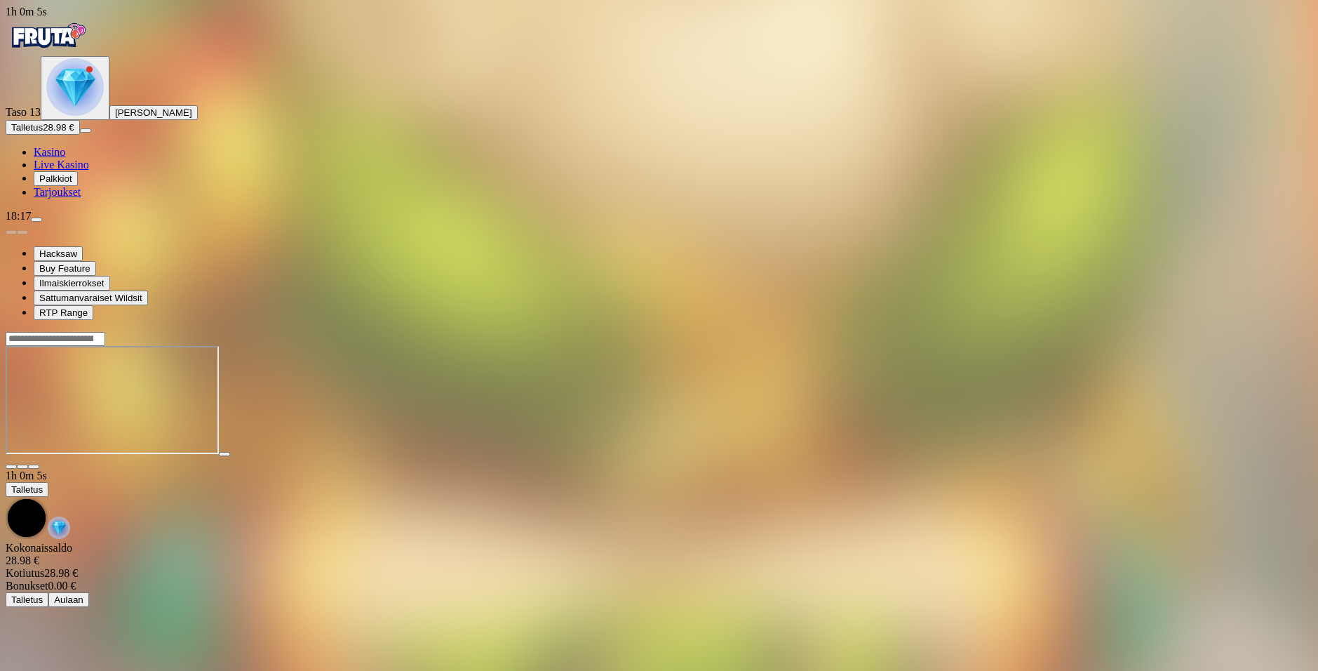
click at [90, 53] on img "Primary" at bounding box center [48, 35] width 84 height 35
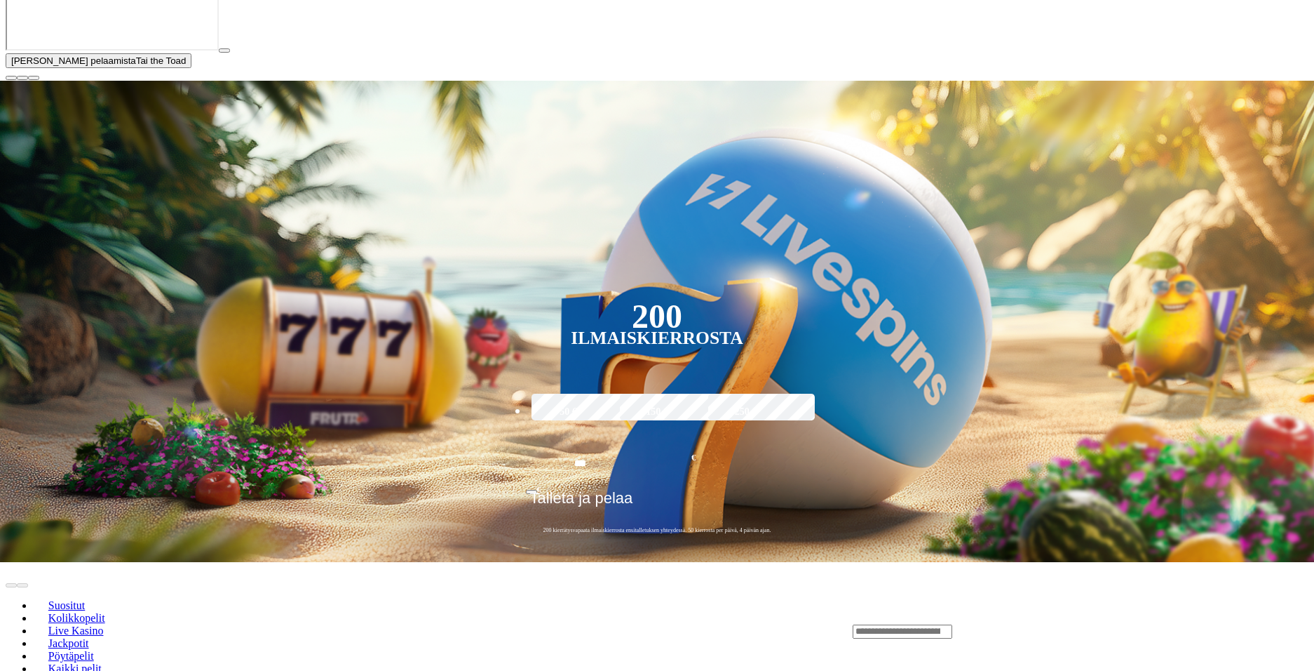
scroll to position [281, 0]
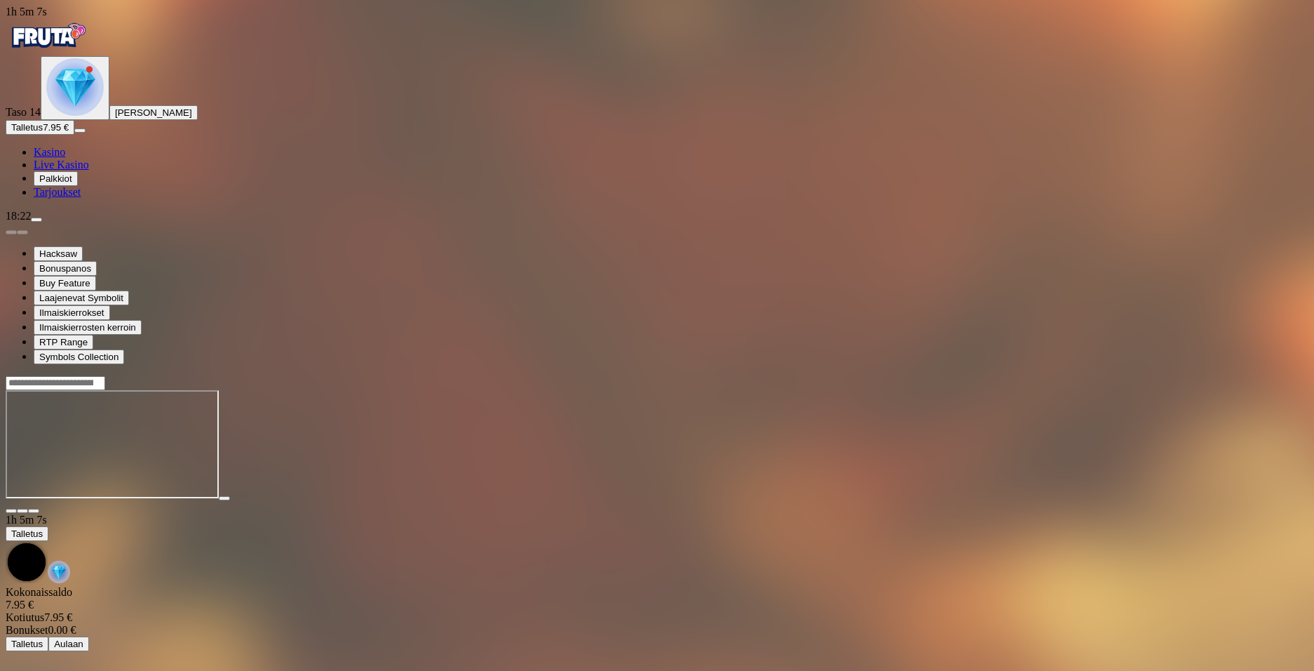
click at [94, 116] on img "Primary" at bounding box center [75, 87] width 58 height 58
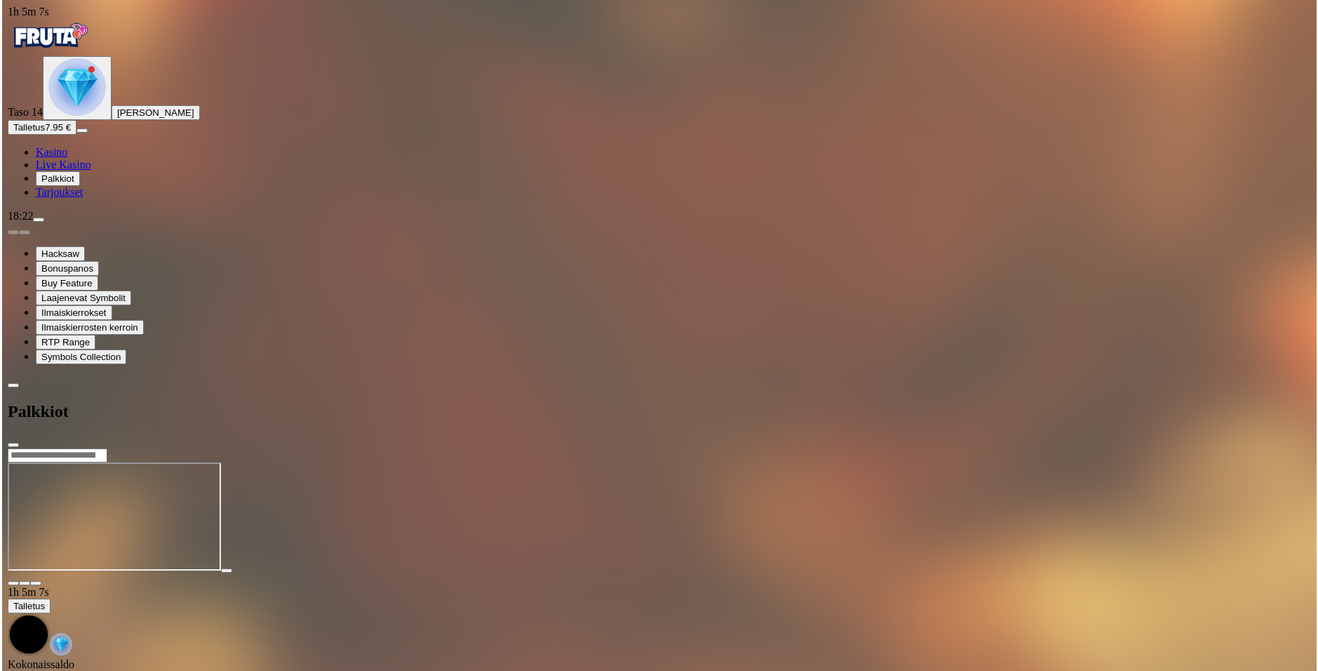
scroll to position [146, 0]
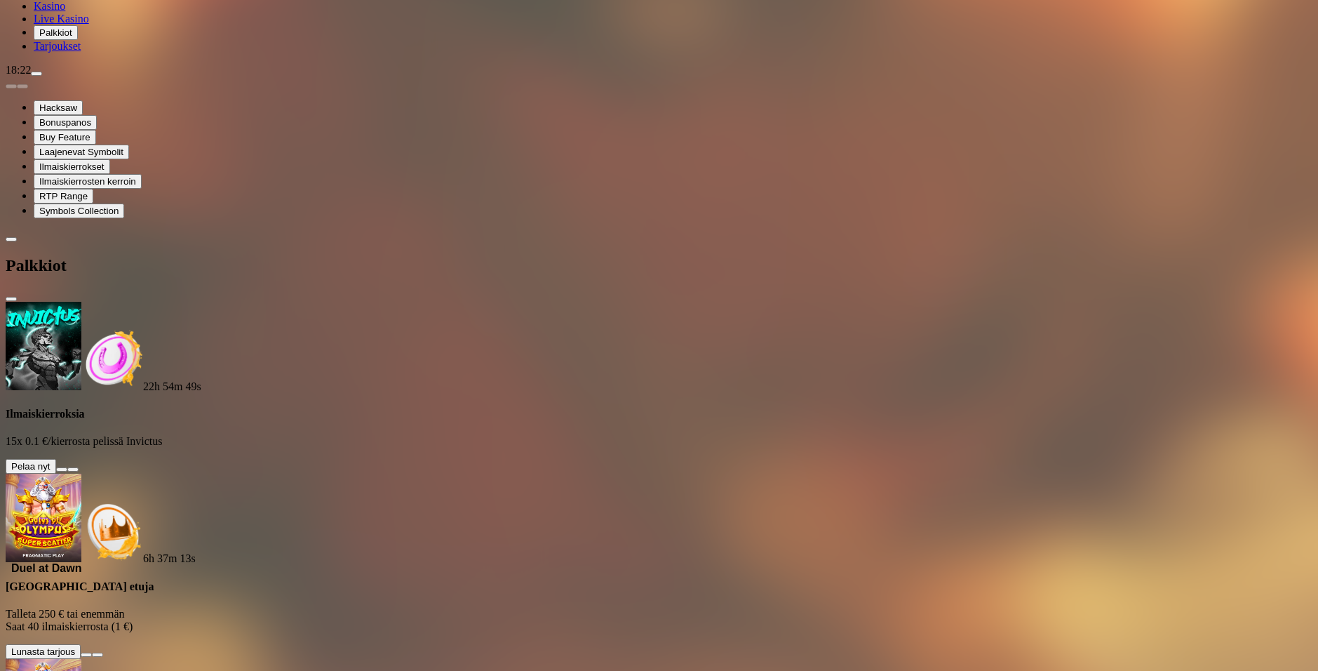
click at [67, 467] on button at bounding box center [61, 469] width 11 height 4
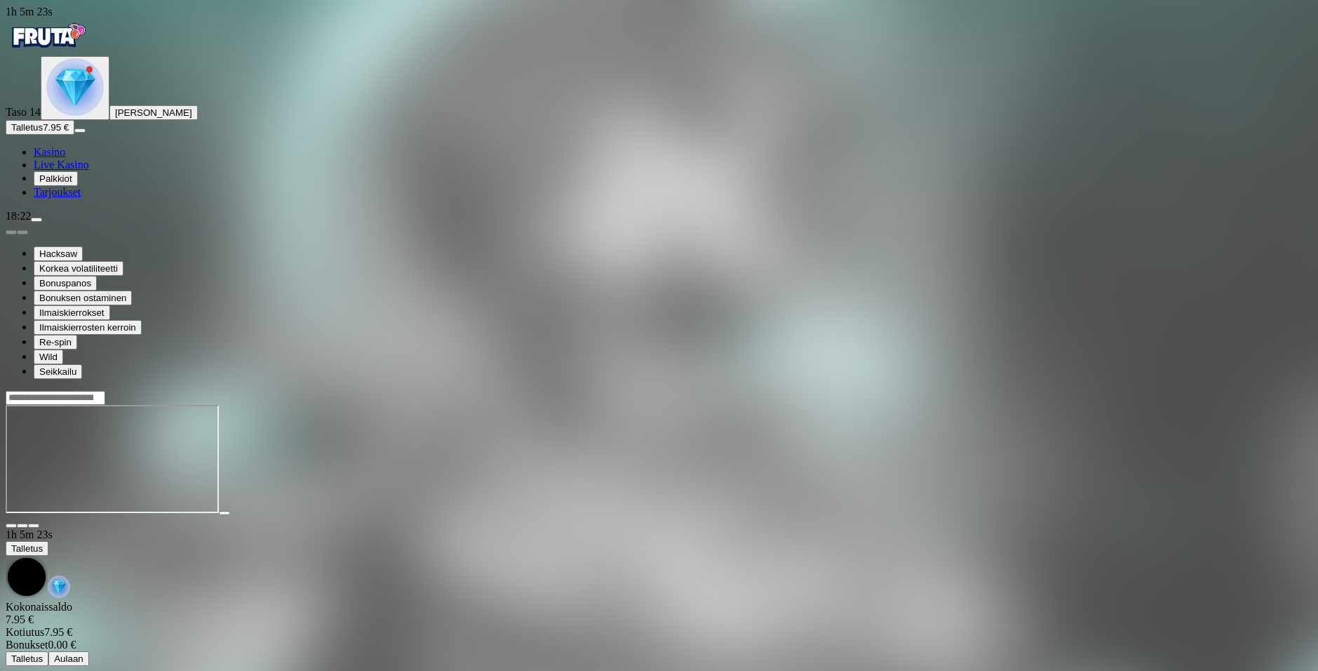
click at [1284, 491] on div at bounding box center [659, 459] width 1307 height 138
click at [90, 45] on img "Primary" at bounding box center [48, 35] width 84 height 35
click at [84, 116] on img "Primary" at bounding box center [75, 87] width 58 height 58
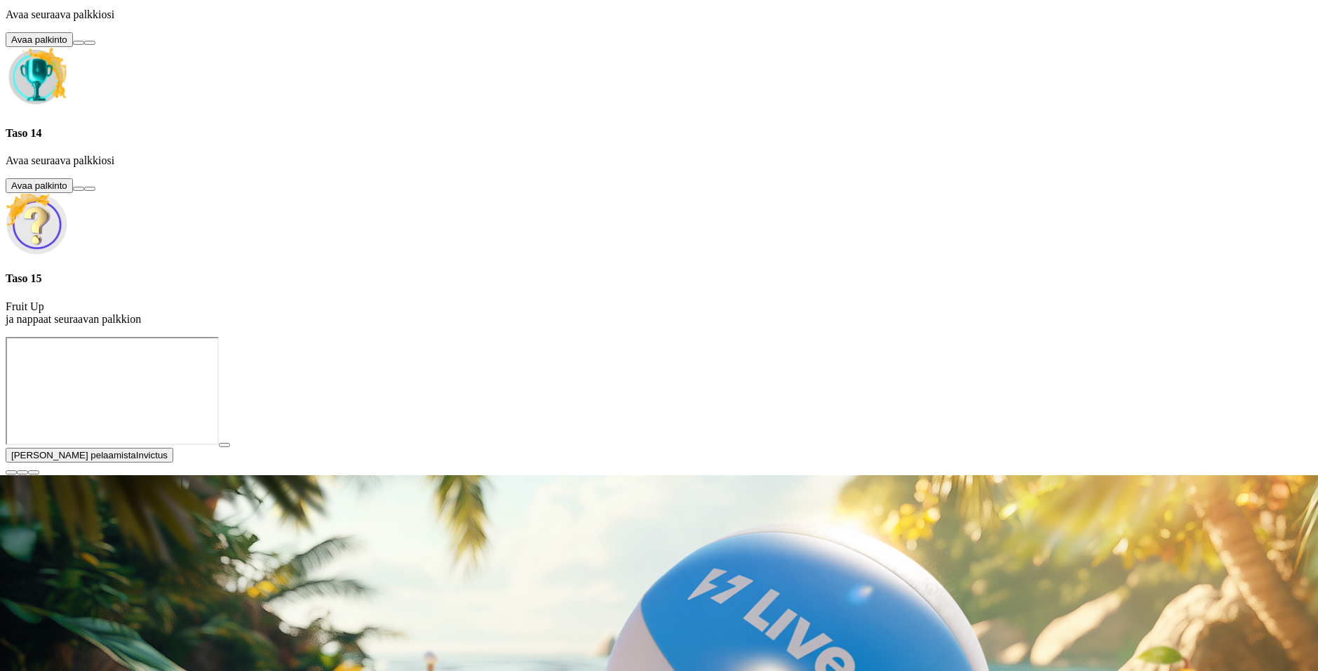
scroll to position [171, 0]
click at [84, 45] on button at bounding box center [78, 43] width 11 height 4
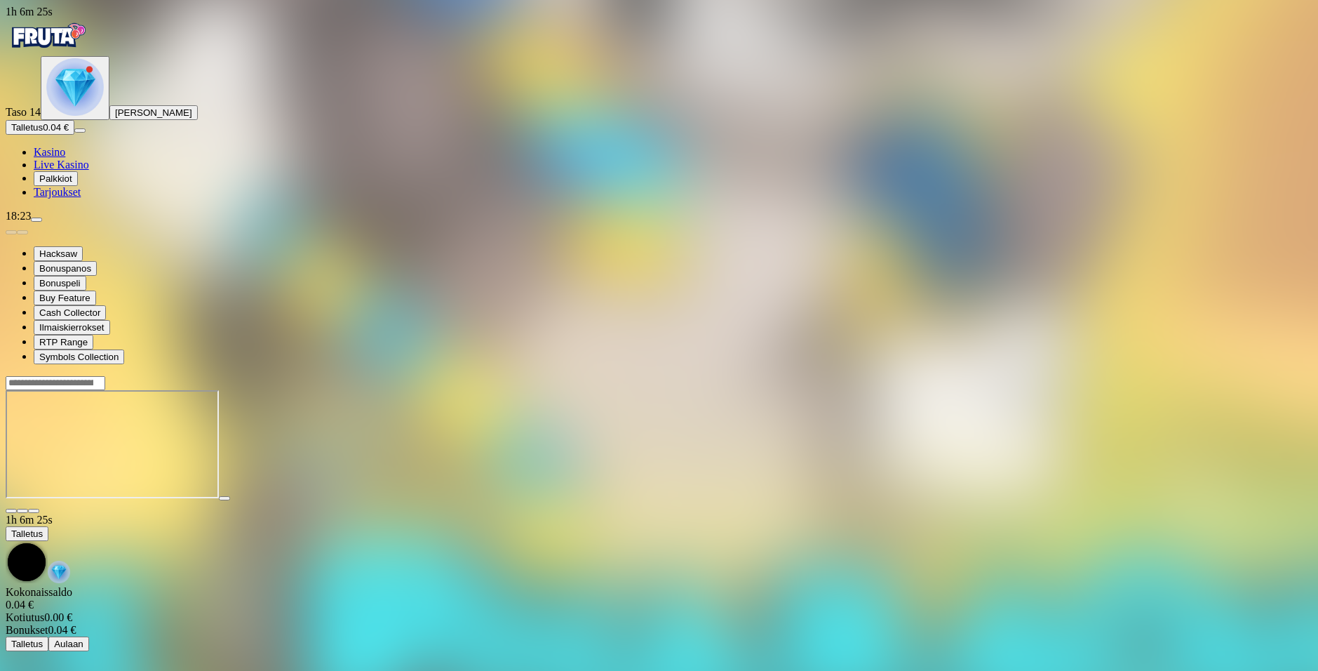
click at [69, 116] on img "Primary" at bounding box center [75, 87] width 58 height 58
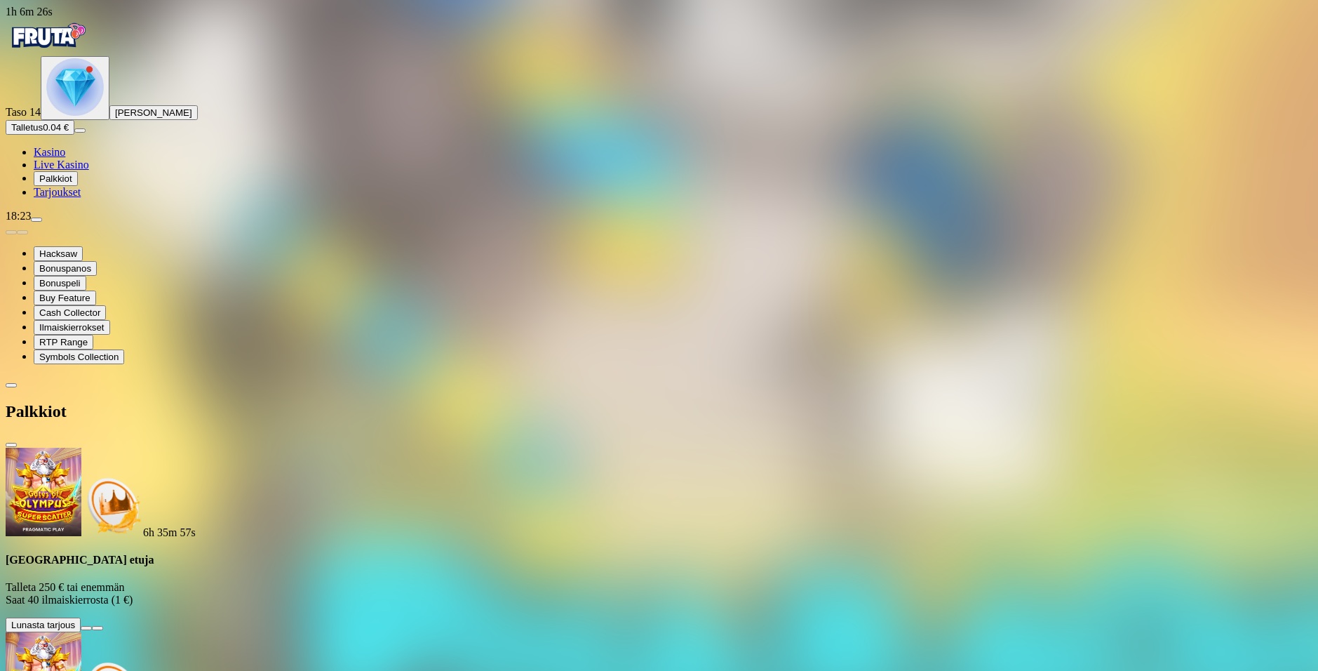
scroll to position [56, 0]
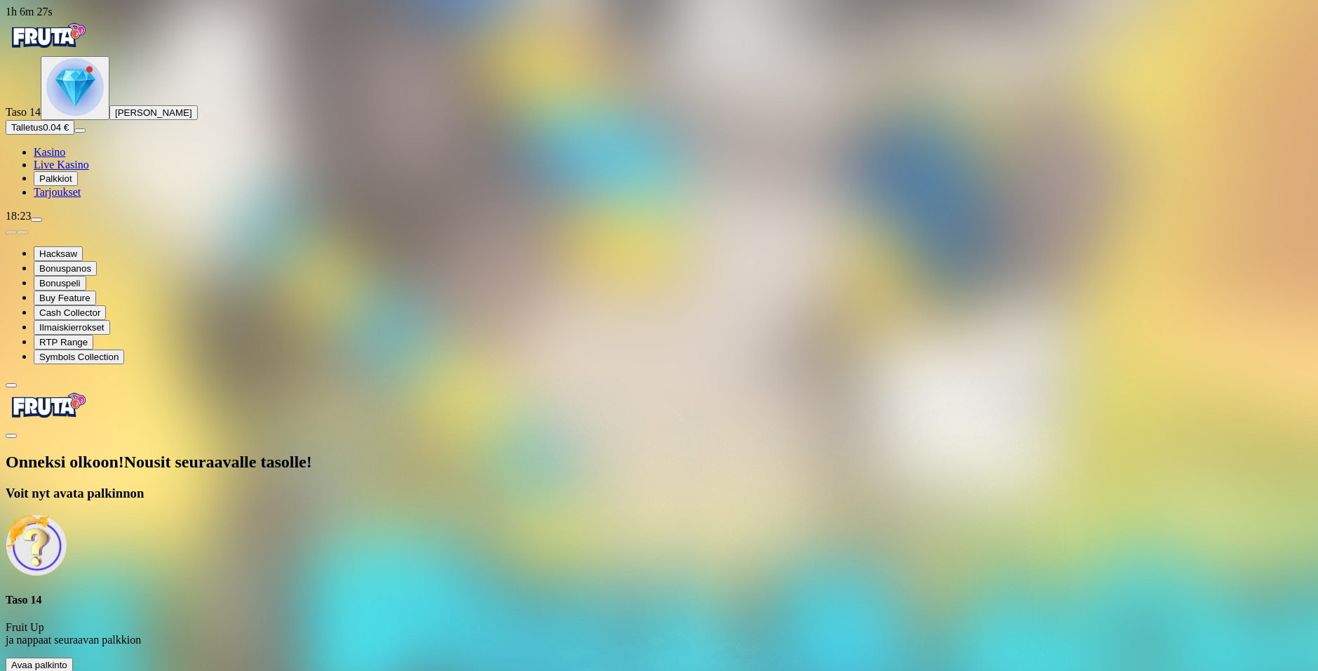
click at [67, 659] on span "Avaa palkinto" at bounding box center [39, 664] width 56 height 11
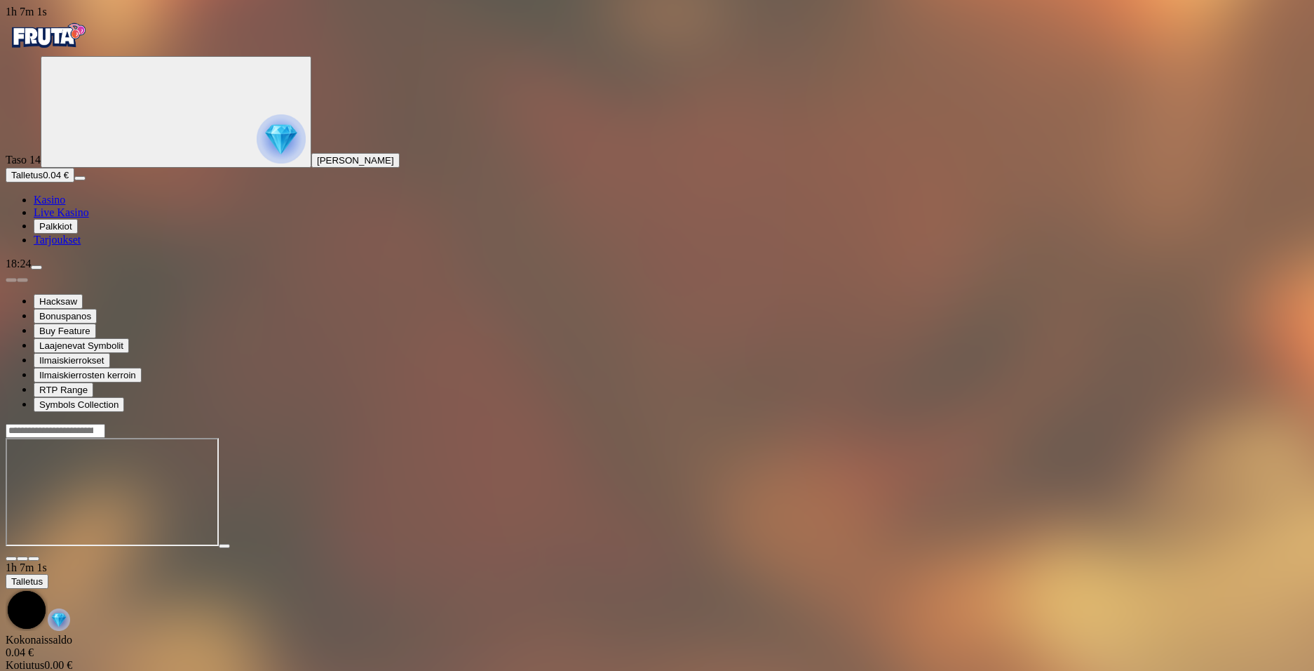
click at [81, 43] on img "Primary" at bounding box center [48, 35] width 84 height 35
